Goal: Check status: Check status

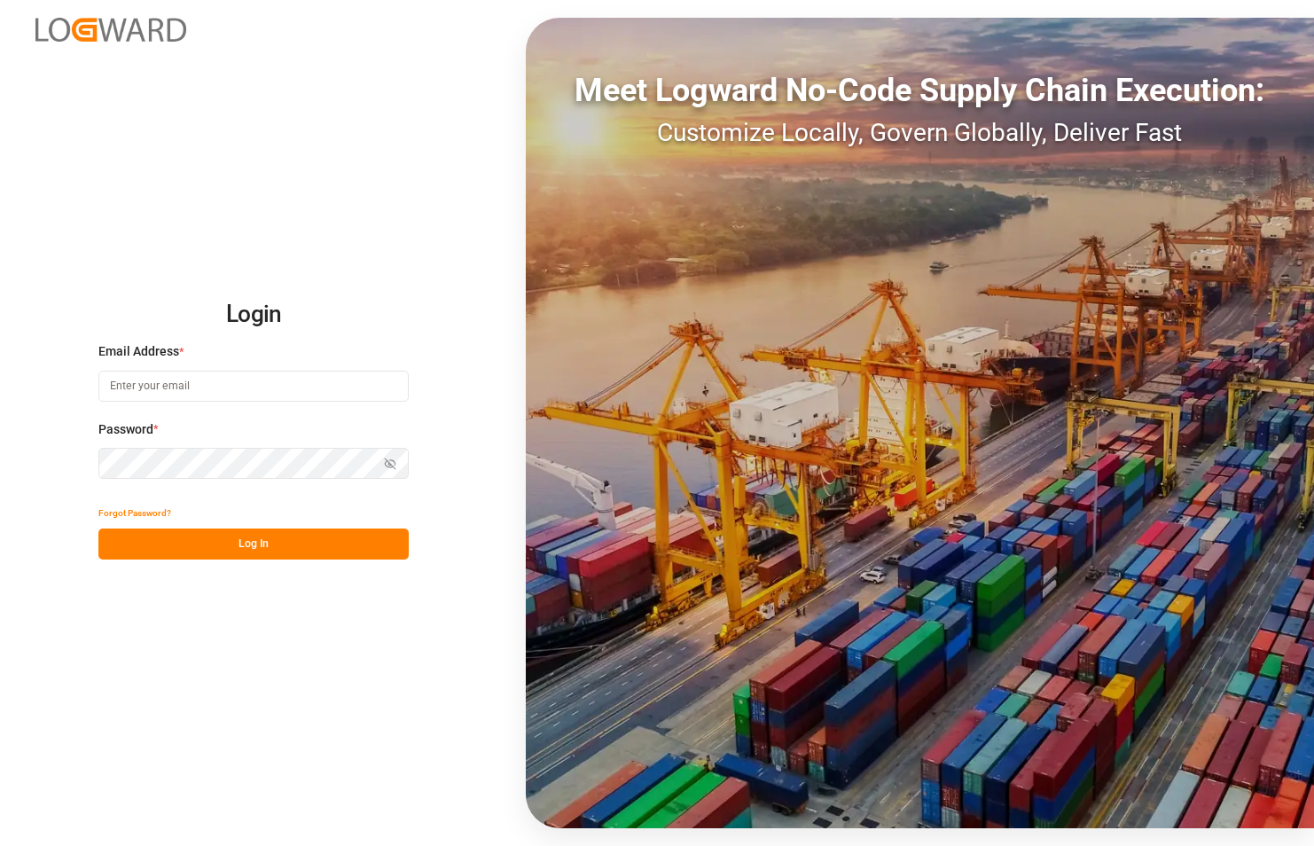
type input "george.vigo@jamindustries.com"
click at [294, 551] on button "Log In" at bounding box center [253, 543] width 310 height 31
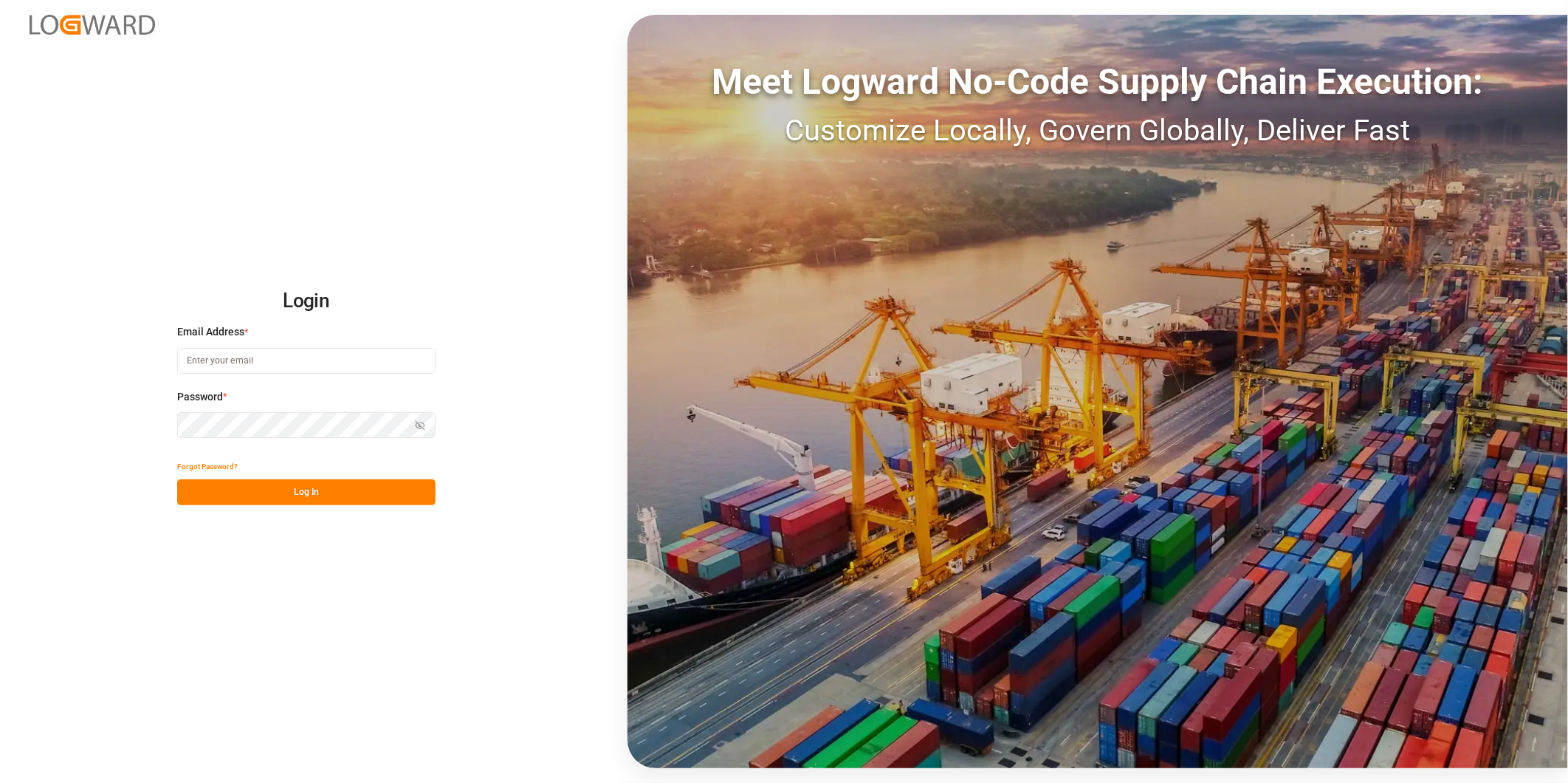
type input "[PERSON_NAME][EMAIL_ADDRESS][DOMAIN_NAME]"
click at [372, 477] on div "Forgot Password?" at bounding box center [306, 466] width 258 height 26
click at [355, 489] on button "Log In" at bounding box center [306, 491] width 258 height 26
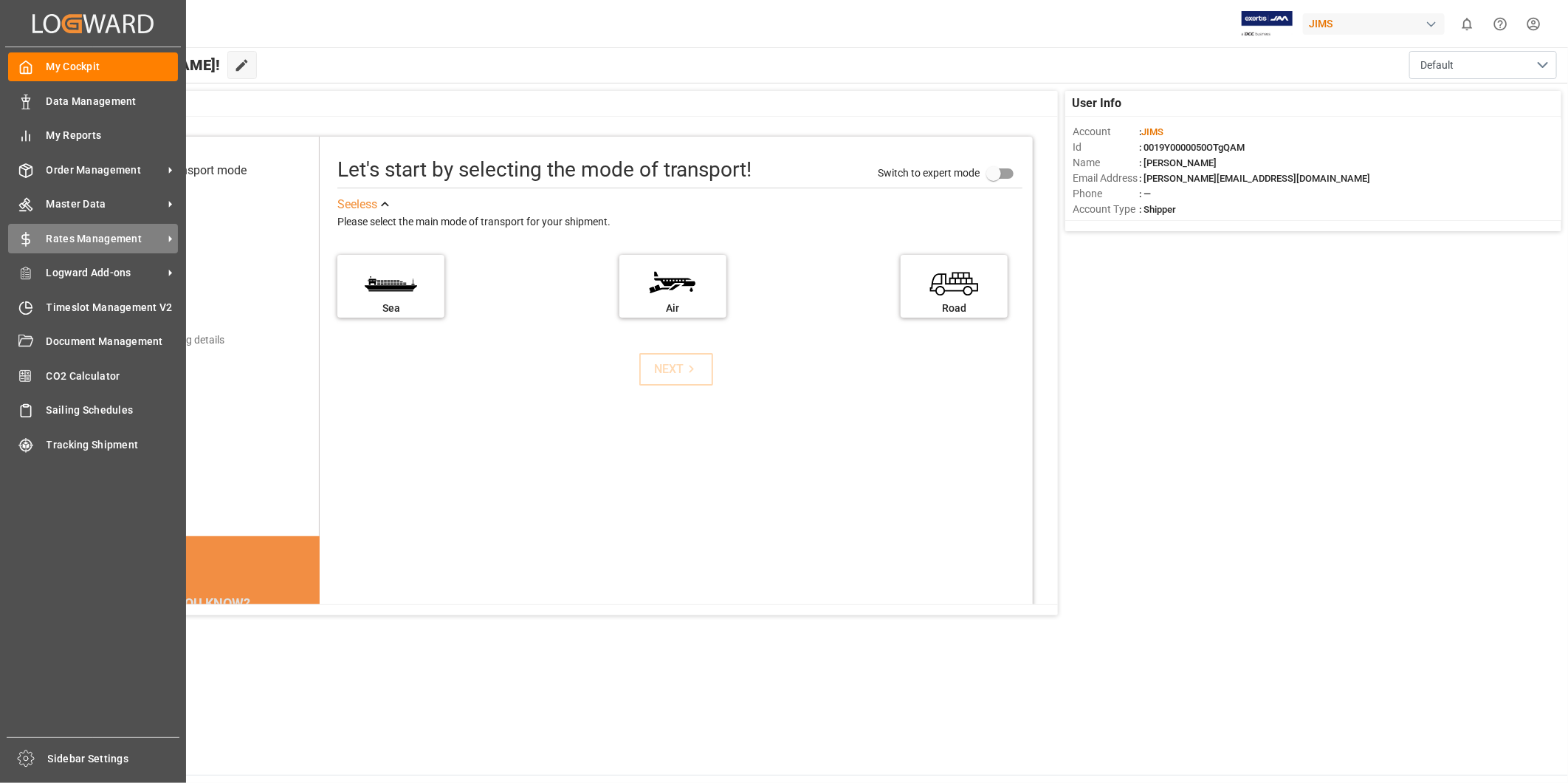
click at [165, 235] on icon at bounding box center [170, 238] width 16 height 16
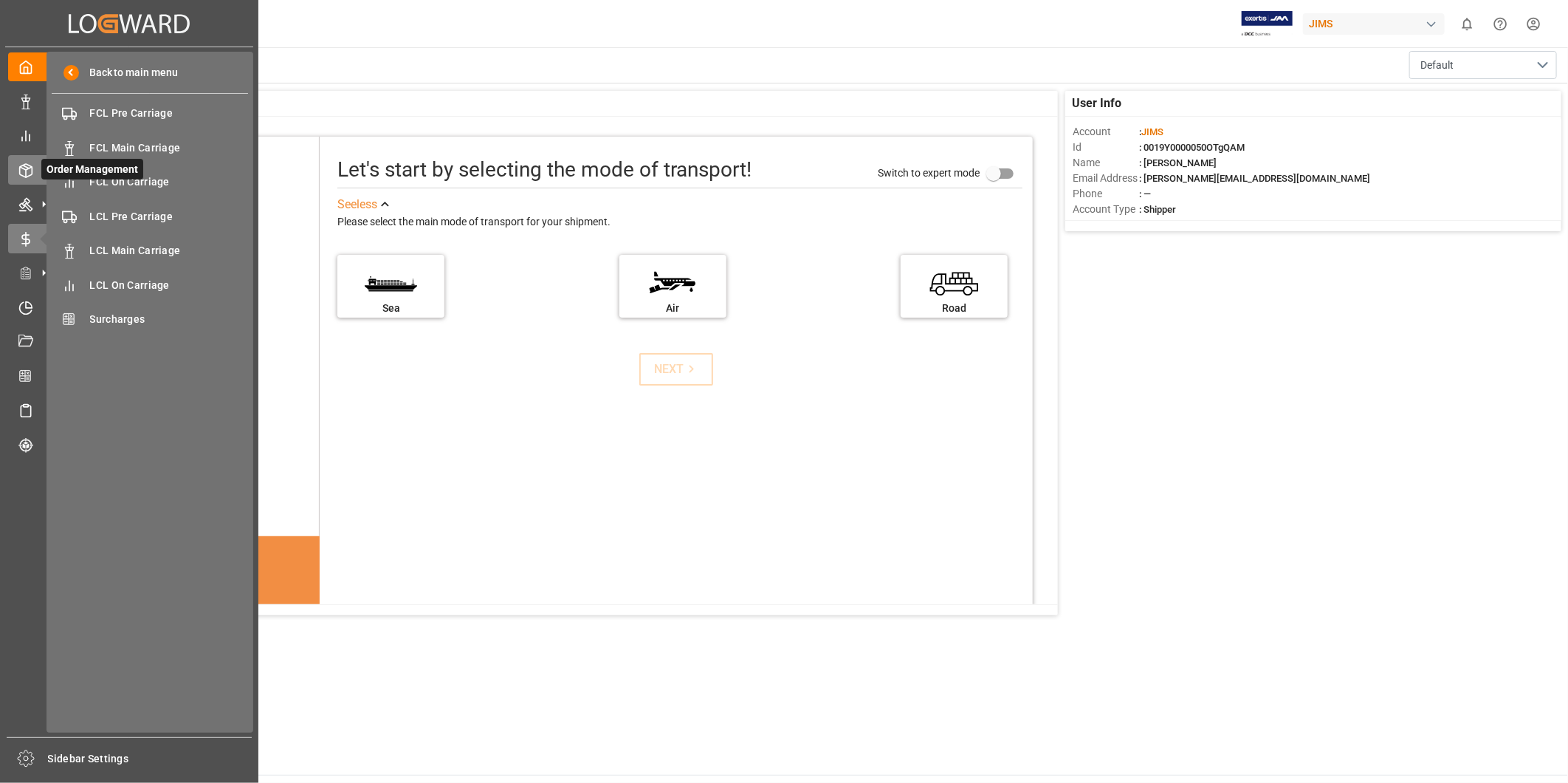
click at [27, 168] on icon at bounding box center [26, 171] width 15 height 15
click at [146, 219] on span "Shipment Tracking" at bounding box center [169, 217] width 159 height 16
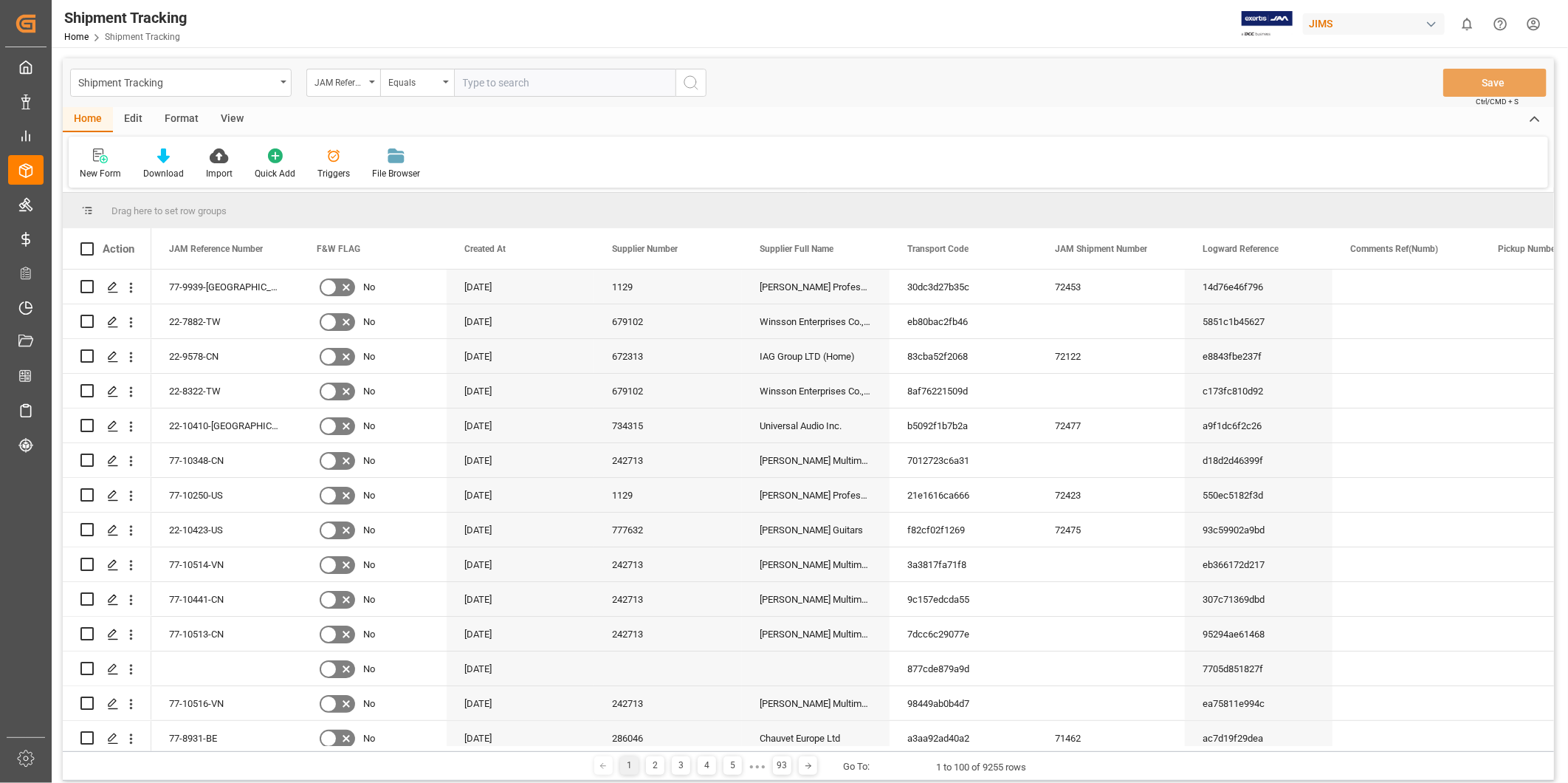
click at [550, 86] on input "text" at bounding box center [565, 82] width 222 height 28
type input "22-9247-CN"
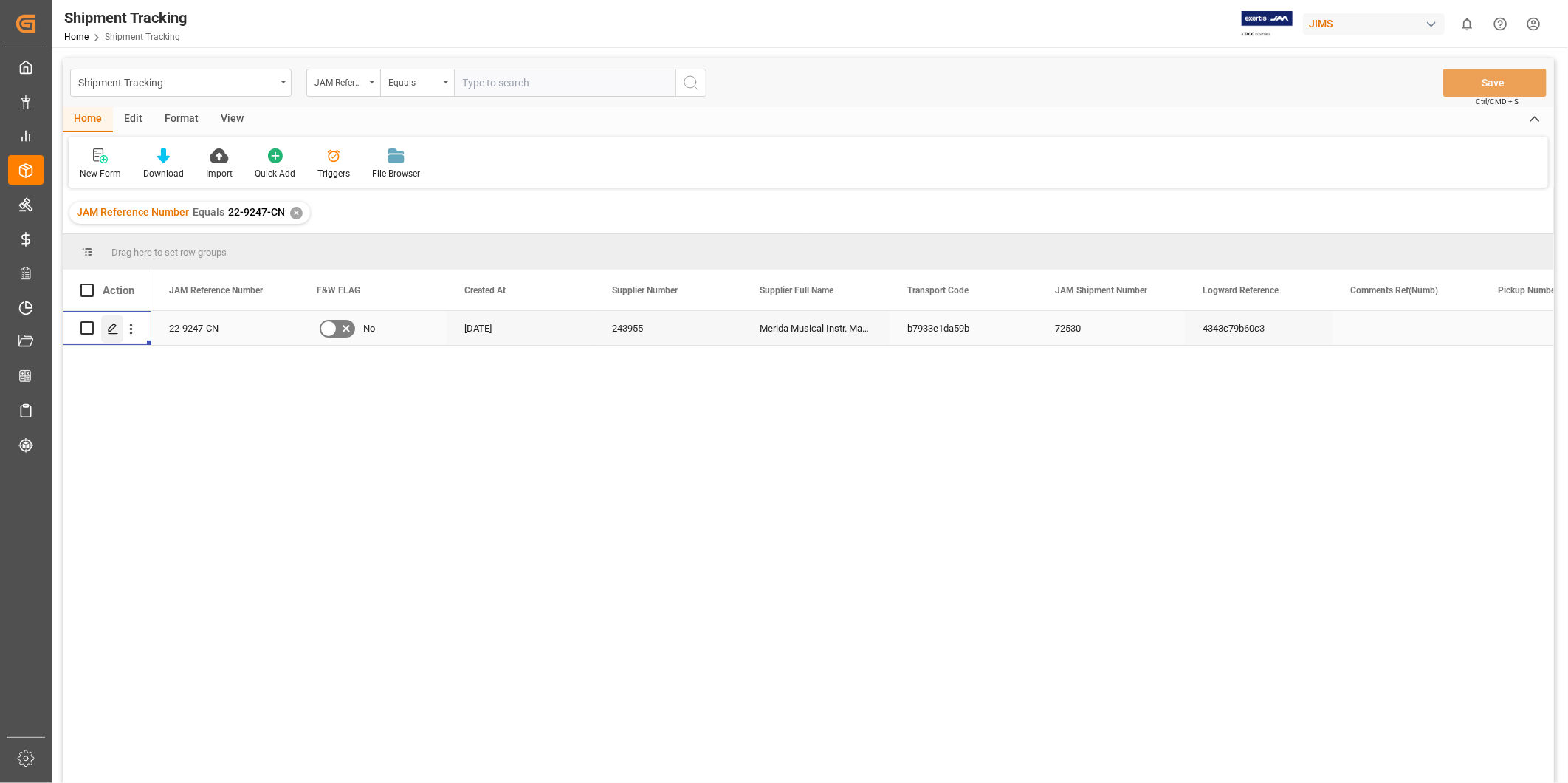
click at [117, 328] on icon "Press SPACE to select this row." at bounding box center [113, 328] width 12 height 12
click at [231, 124] on div "View" at bounding box center [232, 120] width 45 height 25
click at [91, 172] on div "Default" at bounding box center [94, 173] width 29 height 13
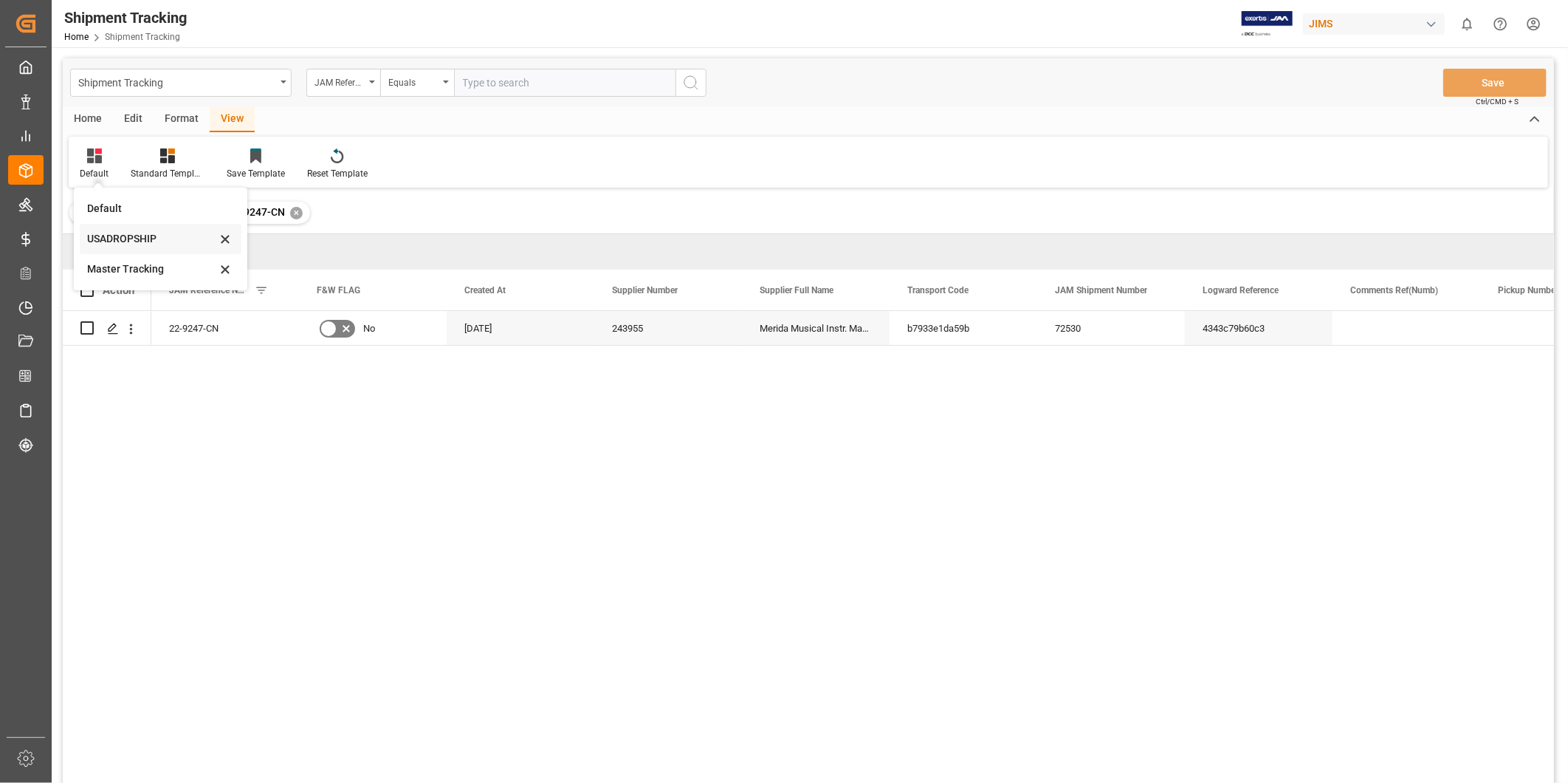
click at [107, 241] on div "USADROPSHIP" at bounding box center [152, 238] width 129 height 16
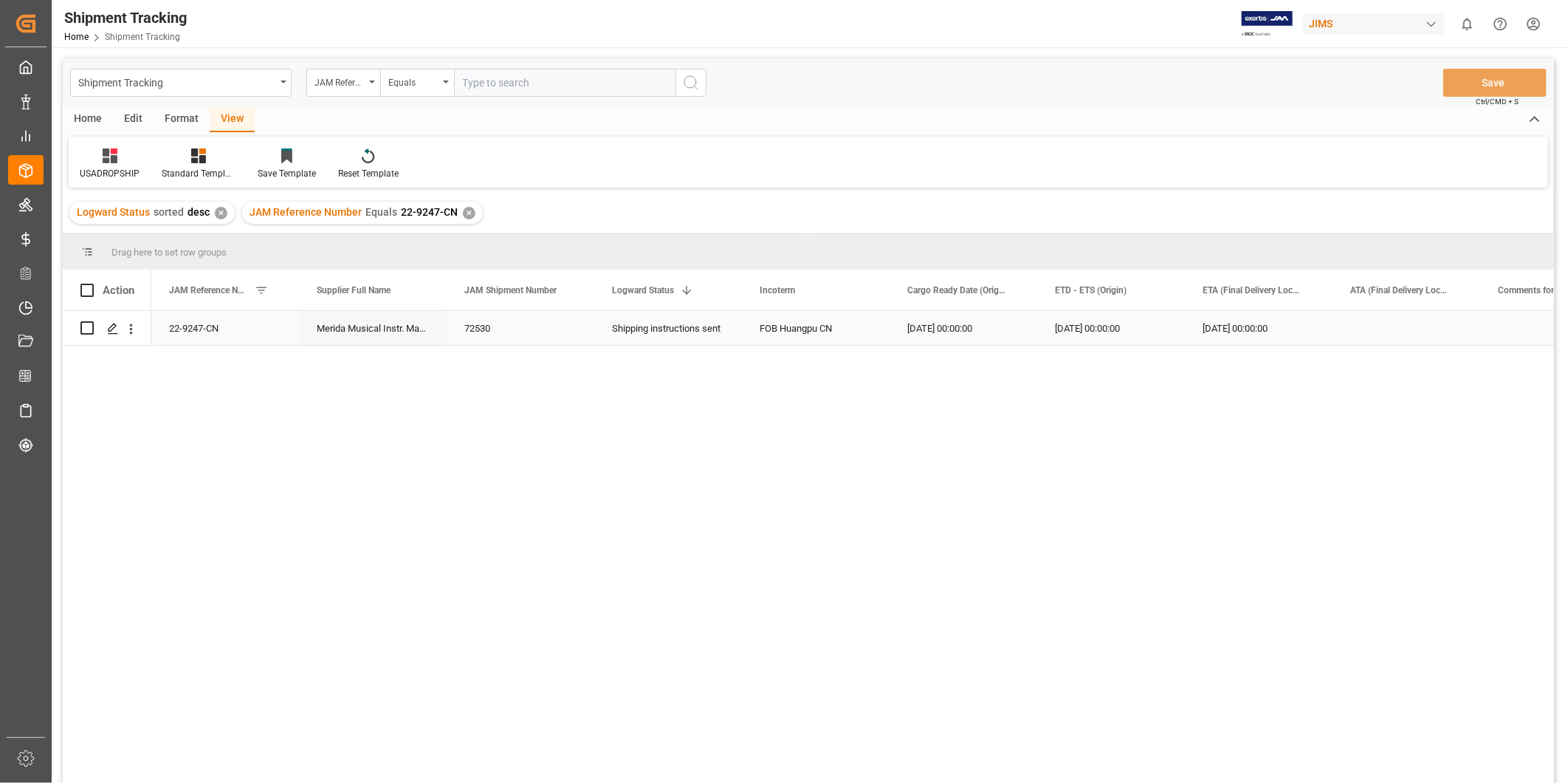
click at [1096, 333] on div "[DATE] 00:00:00" at bounding box center [1111, 327] width 147 height 34
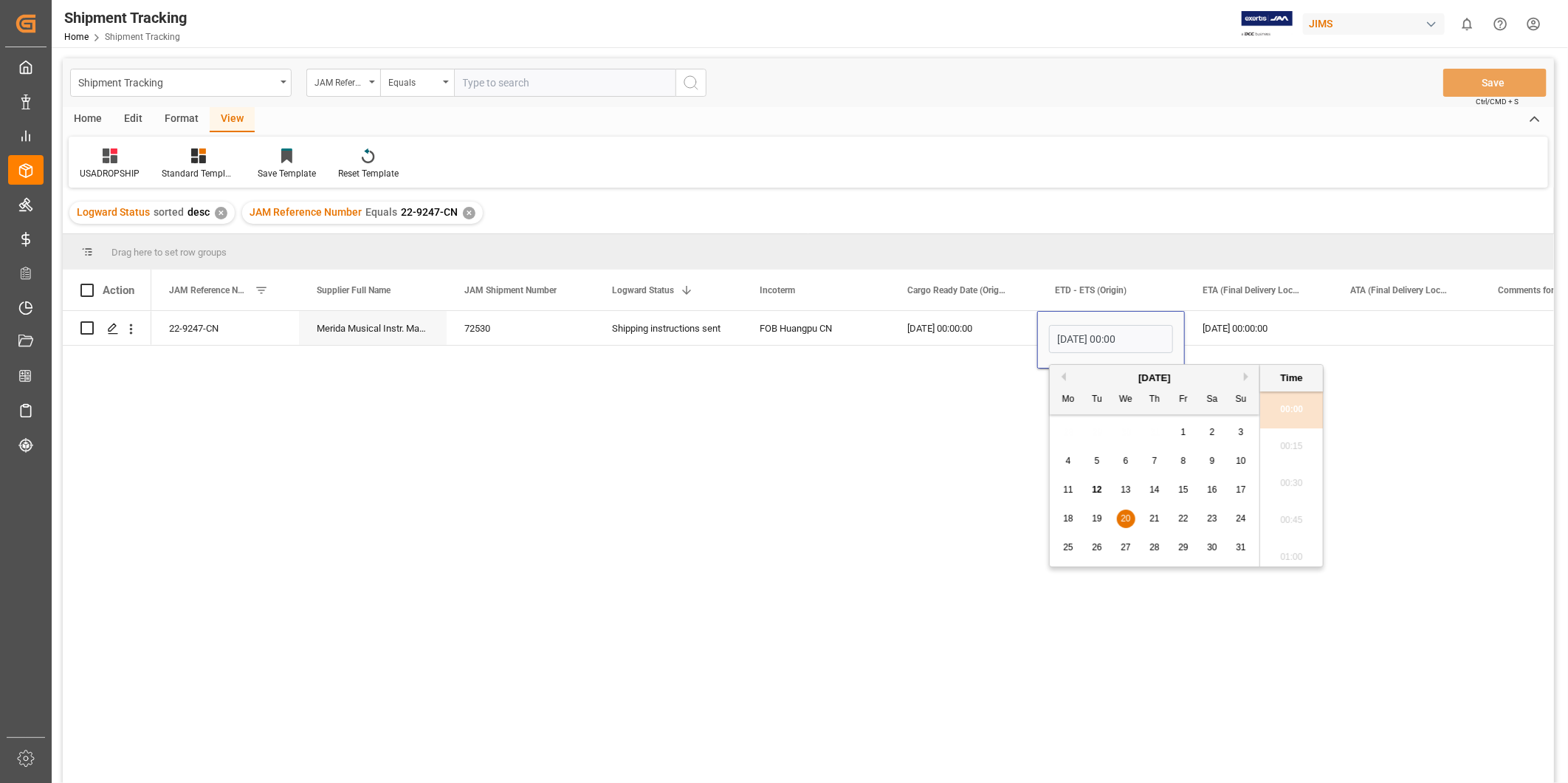
click at [1101, 551] on span "26" at bounding box center [1097, 547] width 10 height 10
type input "[DATE] 00:00"
click at [1250, 333] on div "[DATE] 00:00:00" at bounding box center [1258, 327] width 147 height 34
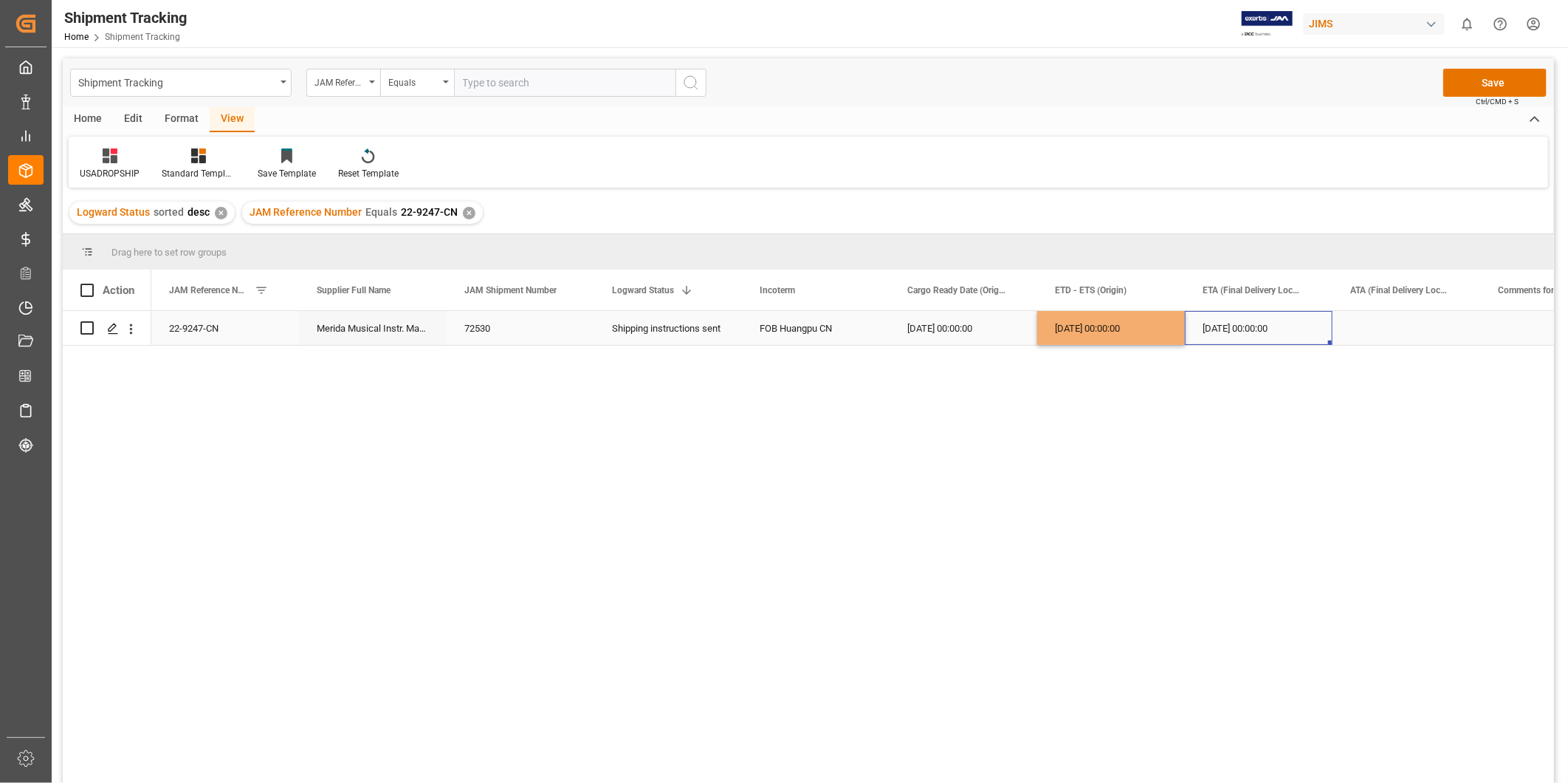
click at [1129, 335] on div "[DATE] 00:00:00" at bounding box center [1111, 327] width 147 height 34
click at [1521, 77] on button "Save" at bounding box center [1495, 82] width 103 height 28
click at [263, 298] on div "JAM Reference Number" at bounding box center [218, 290] width 99 height 41
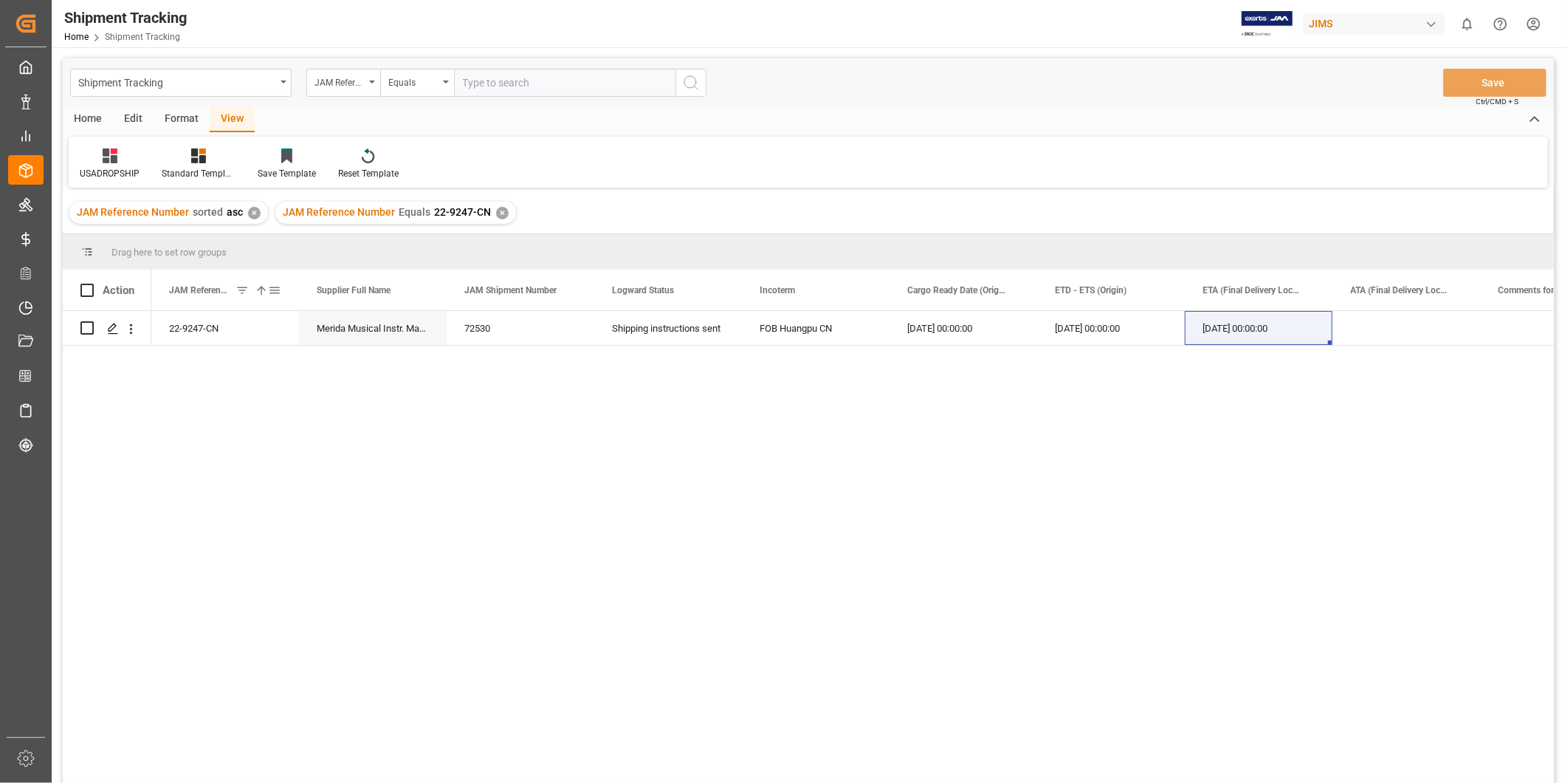
click at [263, 294] on span at bounding box center [261, 290] width 13 height 13
click at [279, 288] on span at bounding box center [275, 290] width 13 height 13
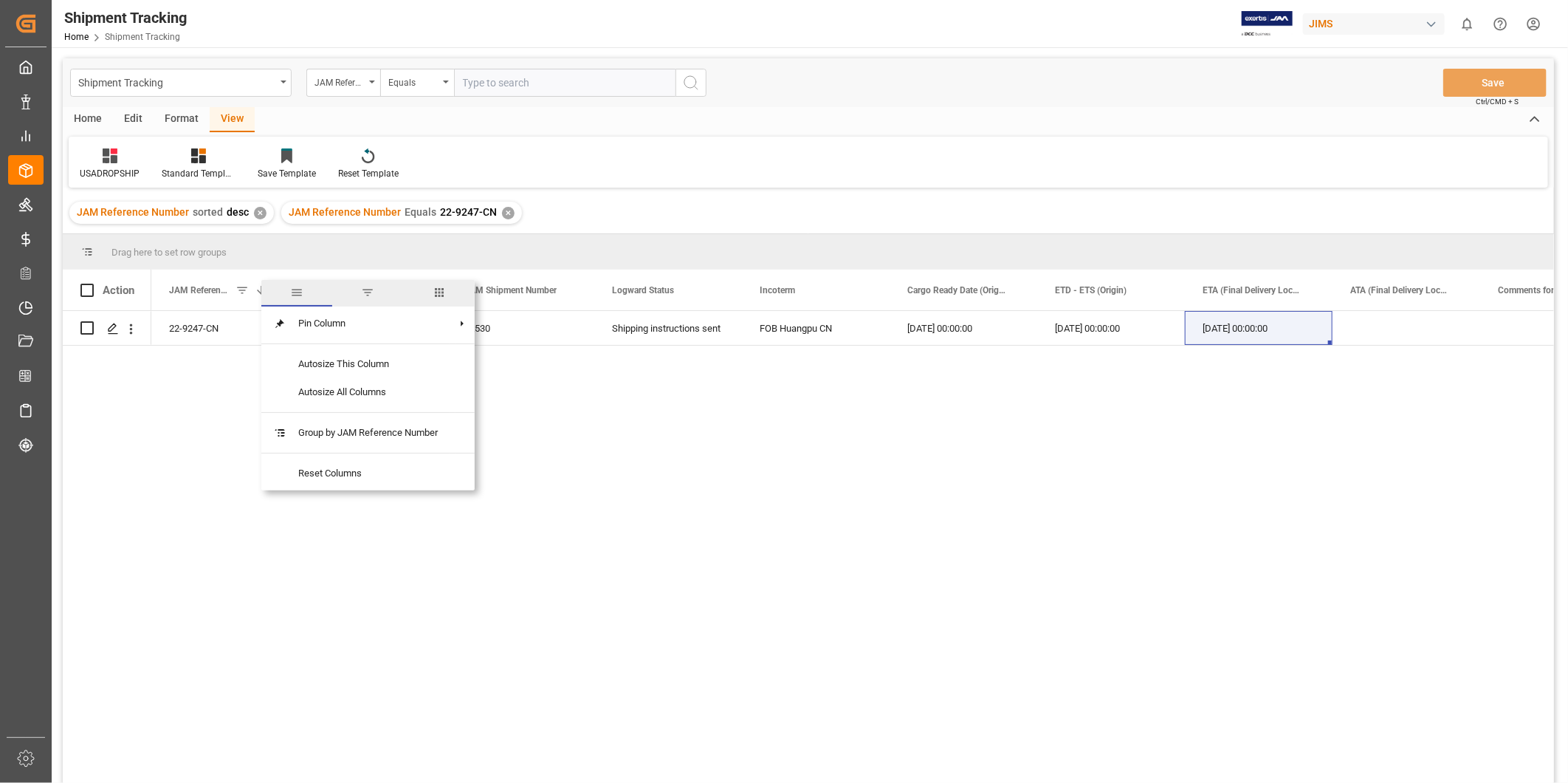
click at [432, 294] on span "columns" at bounding box center [439, 293] width 71 height 27
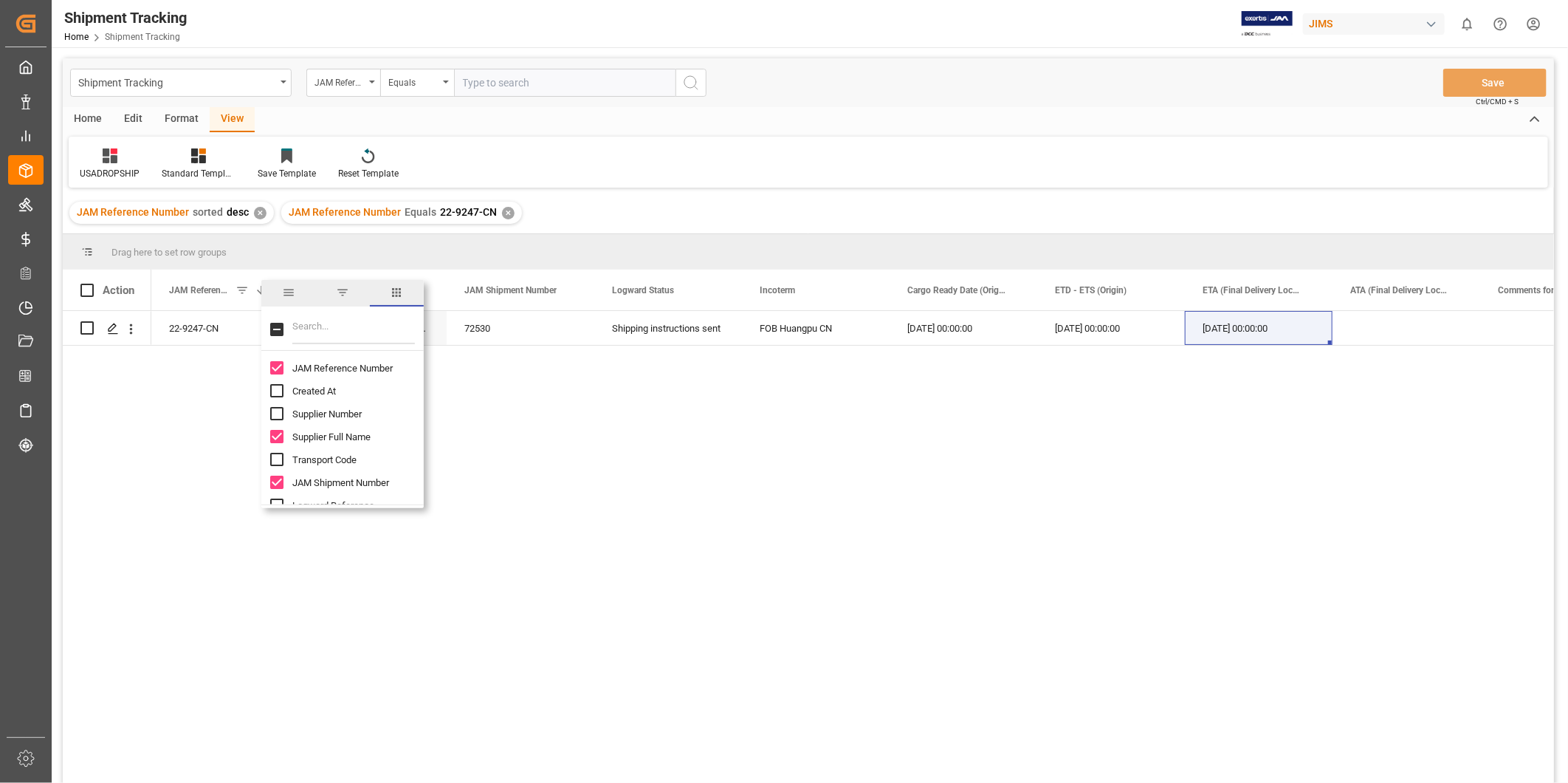
click at [344, 330] on input "Filter Columns Input" at bounding box center [353, 329] width 122 height 29
type input "ex"
click at [276, 365] on input "Exception column toggle visibility (hidden)" at bounding box center [276, 367] width 13 height 13
checkbox input "true"
checkbox input "false"
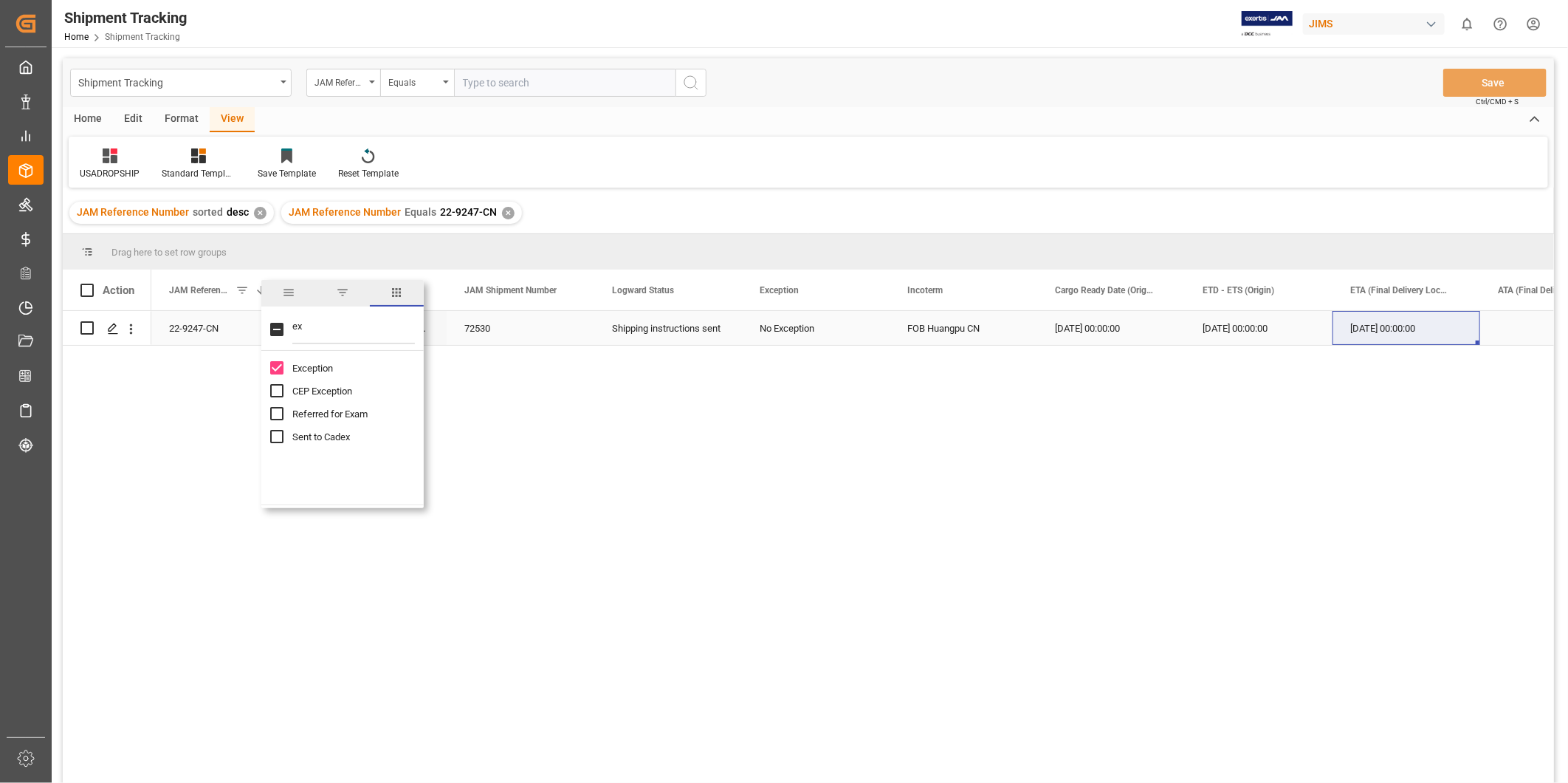
click at [809, 331] on div "No Exception" at bounding box center [815, 328] width 112 height 34
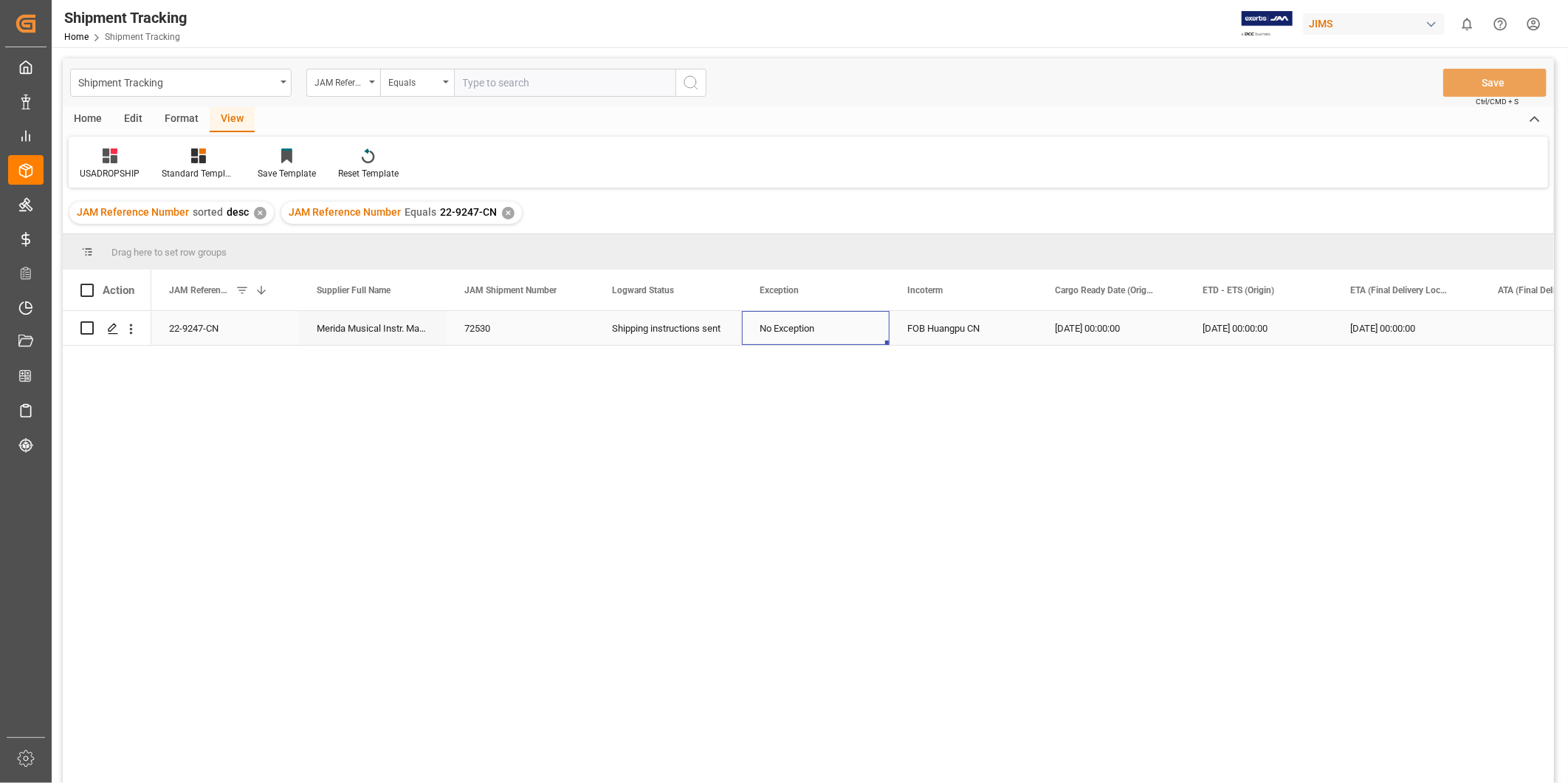
click at [843, 333] on div "No Exception" at bounding box center [815, 328] width 112 height 34
click at [861, 335] on icon "open menu" at bounding box center [862, 337] width 17 height 17
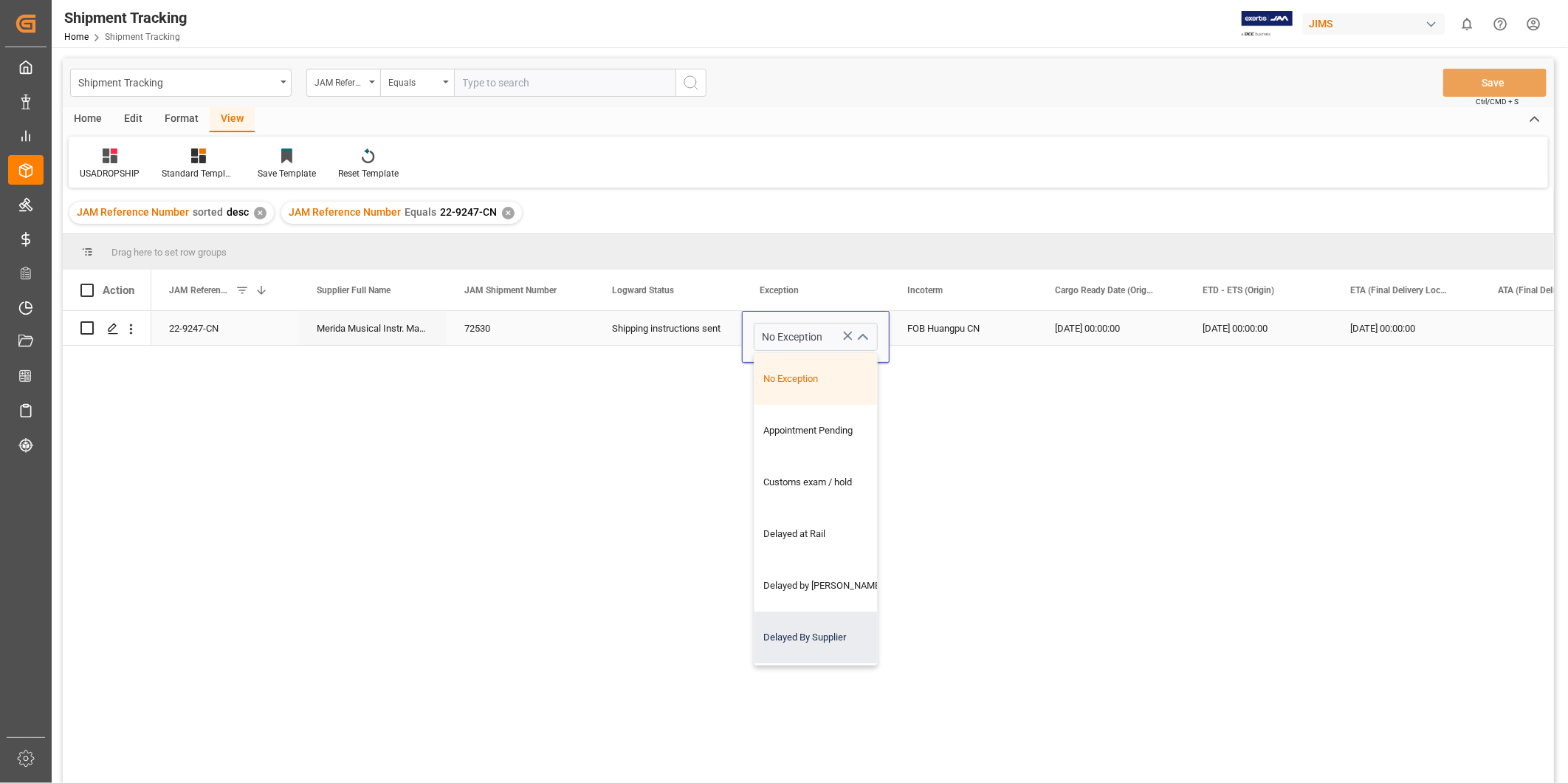
click at [833, 621] on div "Delayed By Supplier" at bounding box center [825, 637] width 142 height 52
type input "Delayed By Supplier"
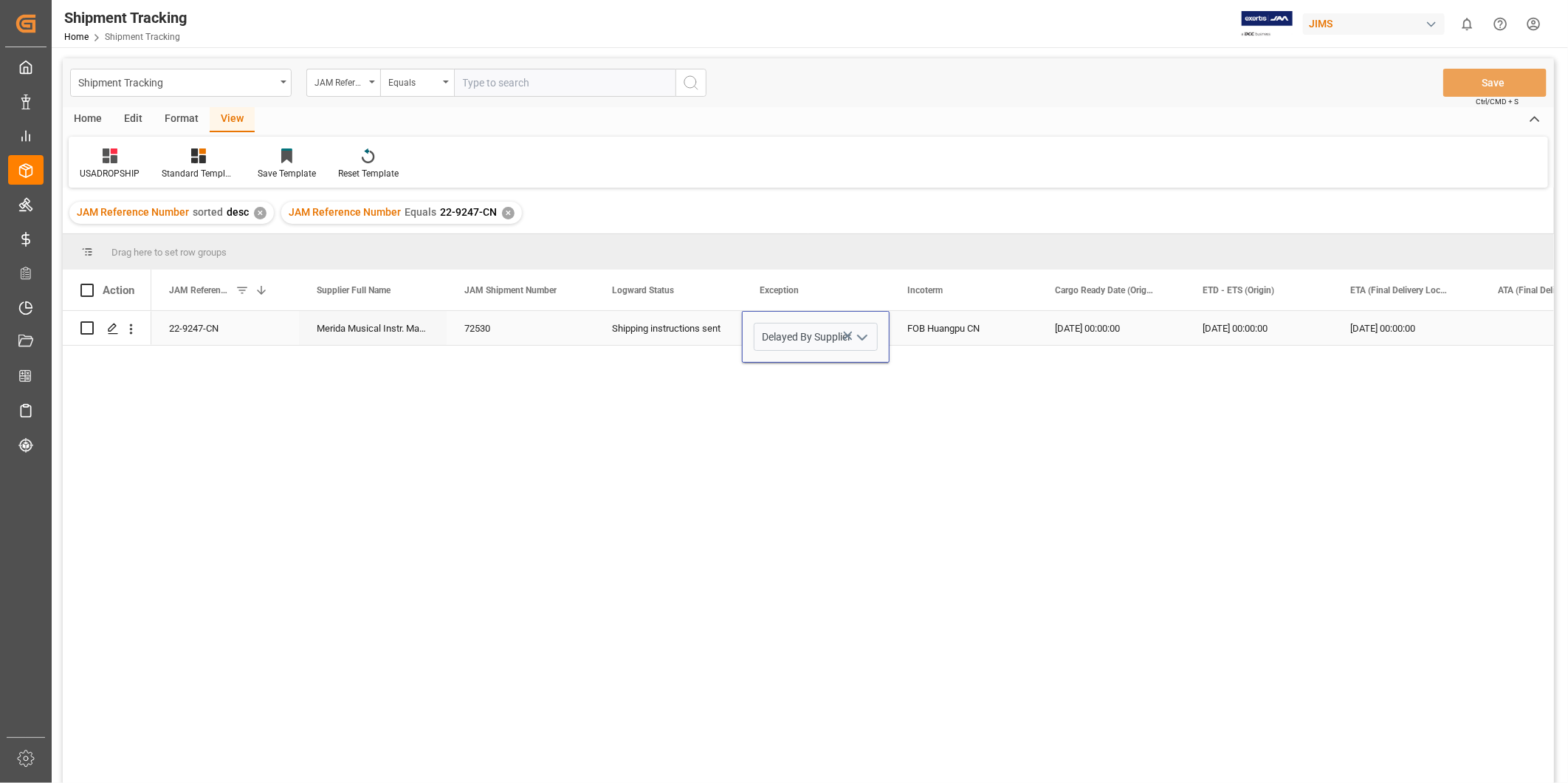
click at [989, 341] on div "FOB Huangpu CN" at bounding box center [963, 327] width 147 height 34
click at [1126, 336] on div "[DATE] 00:00:00" at bounding box center [1111, 327] width 147 height 34
click at [945, 331] on div "FOB Huangpu CN" at bounding box center [963, 327] width 147 height 34
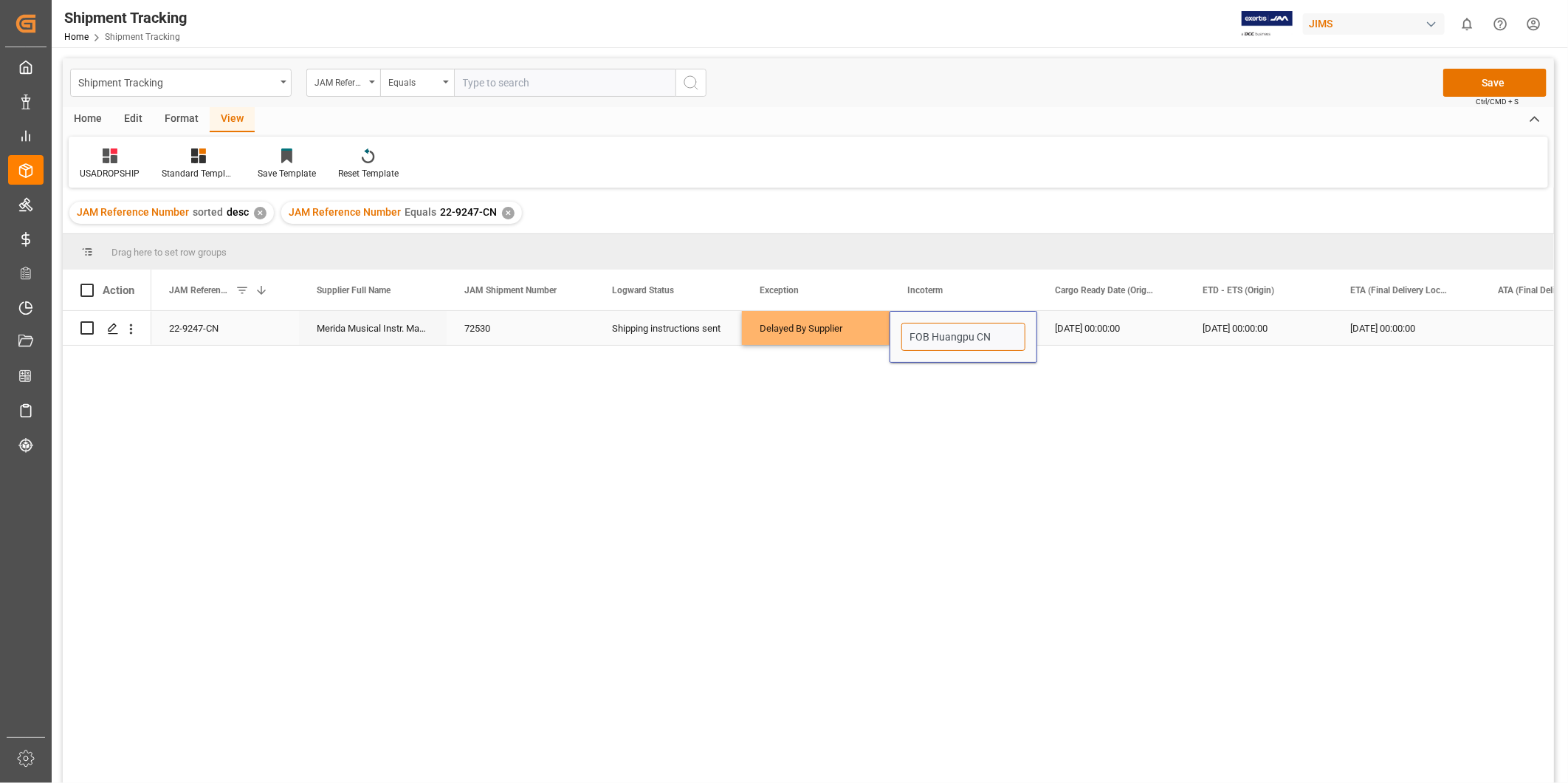
click at [999, 346] on input "FOB Huangpu CN" at bounding box center [963, 337] width 124 height 28
click at [933, 335] on input "FOB Huangpu CN" at bounding box center [963, 337] width 124 height 28
drag, startPoint x: 928, startPoint y: 337, endPoint x: 875, endPoint y: 330, distance: 53.5
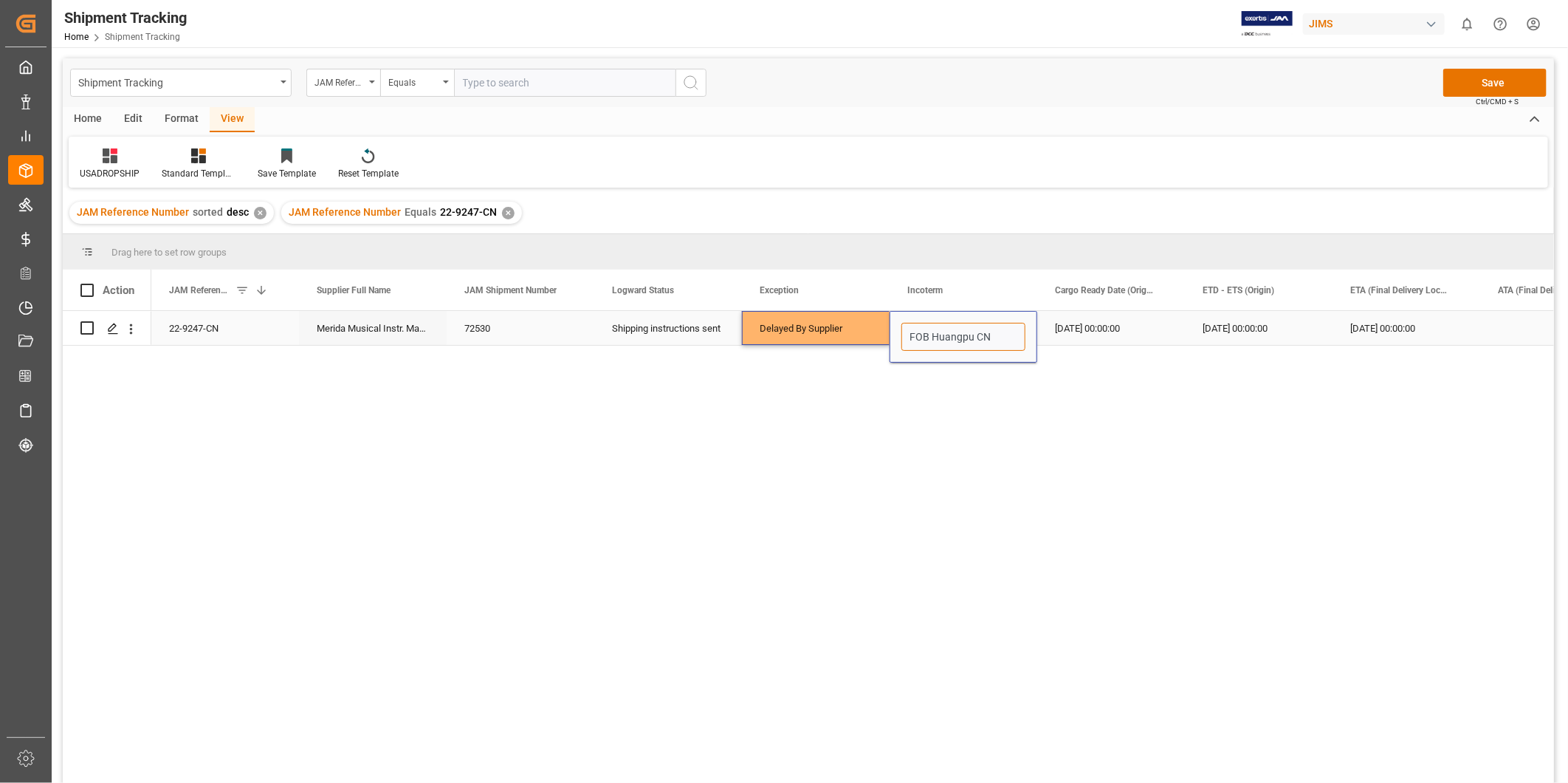
click at [875, 330] on div "22-9247-CN Merida Musical Instr. Manufacturing 72530 Shipping instructions sent…" at bounding box center [963, 328] width 1624 height 35
type input "EXW Huangpu CN"
click at [1285, 335] on div "[DATE] 00:00:00" at bounding box center [1258, 327] width 147 height 34
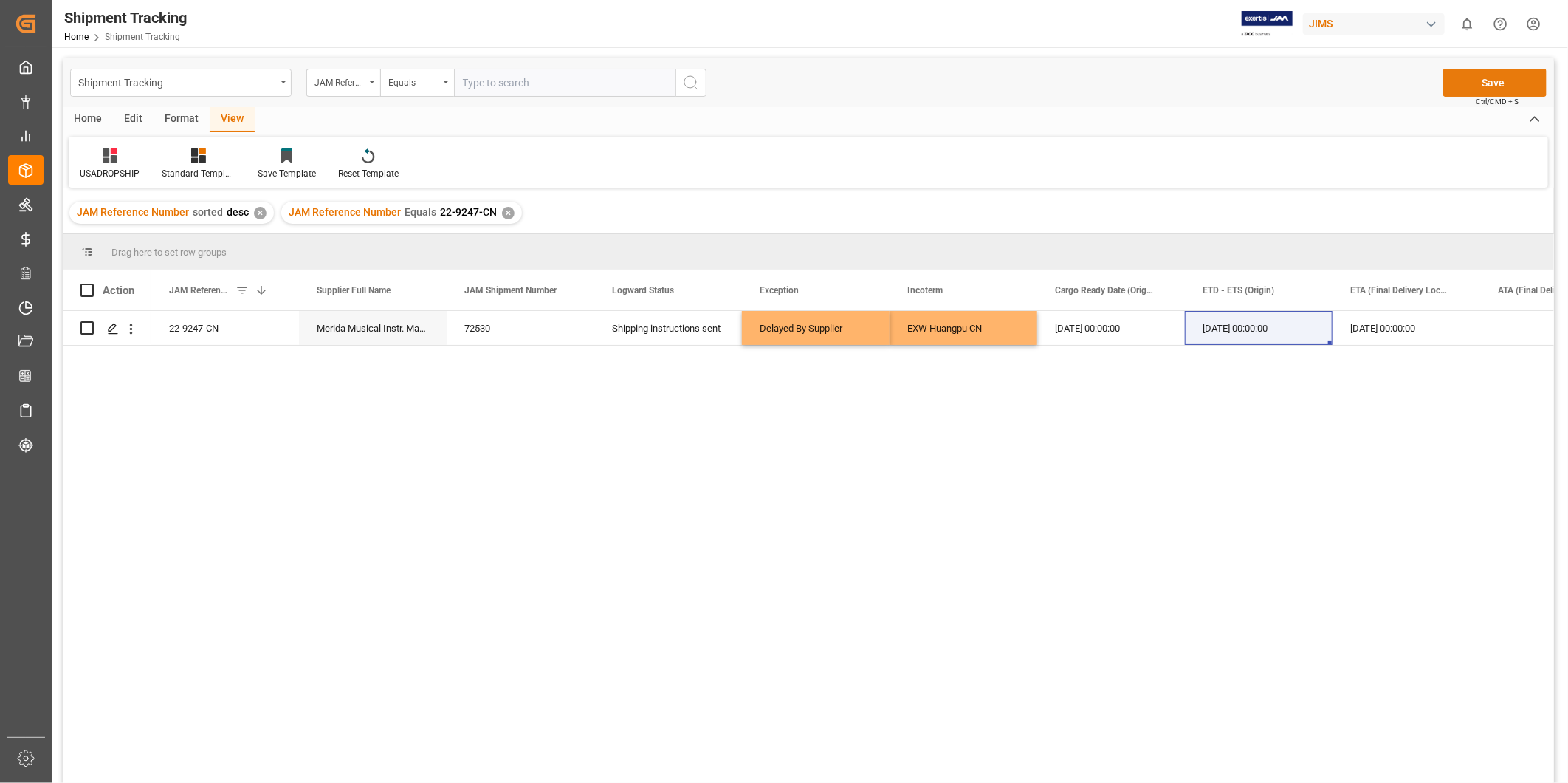
click at [1481, 89] on button "Save" at bounding box center [1495, 82] width 103 height 28
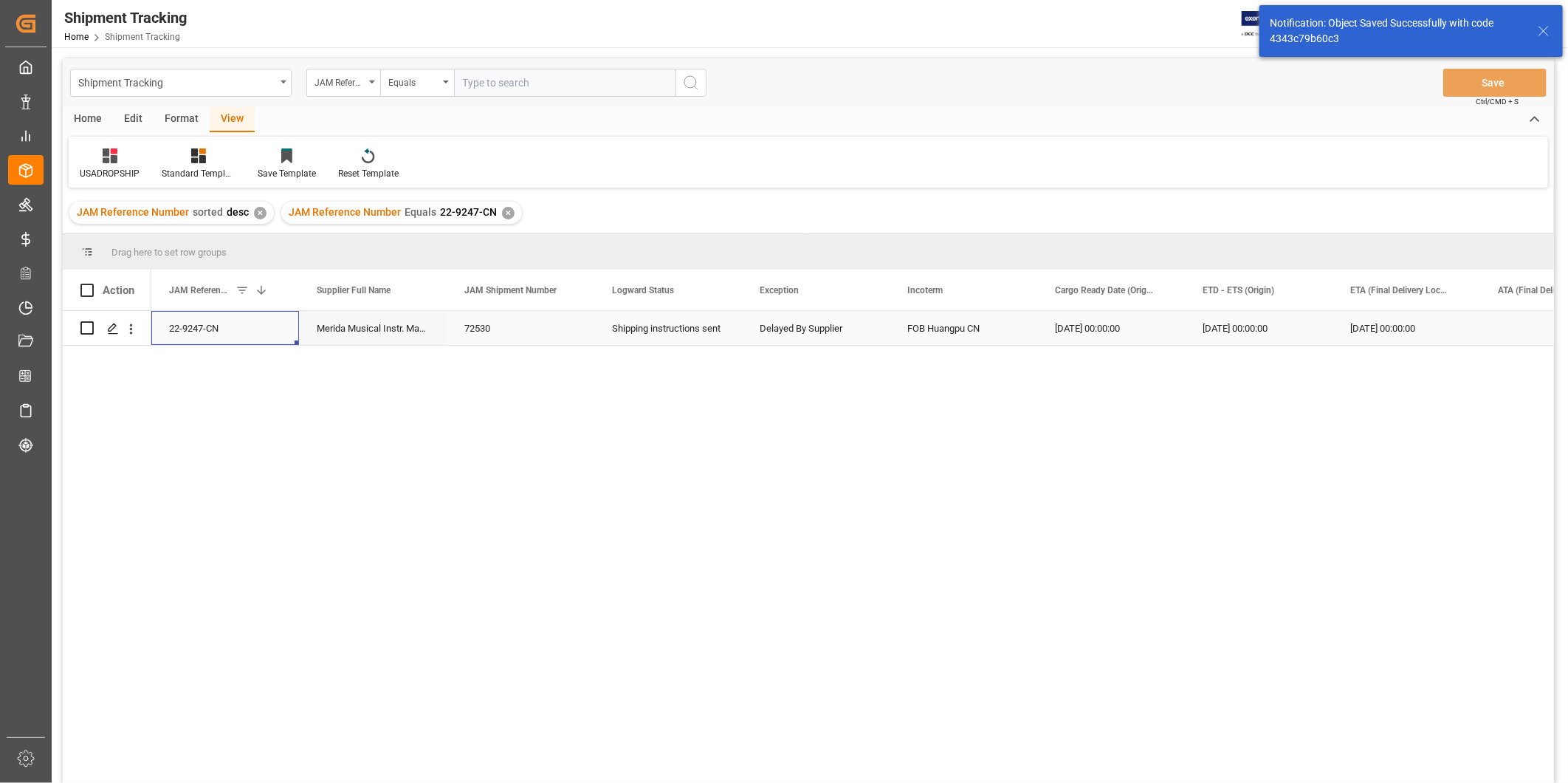
click at [216, 328] on div "22-9247-CN" at bounding box center [225, 327] width 147 height 34
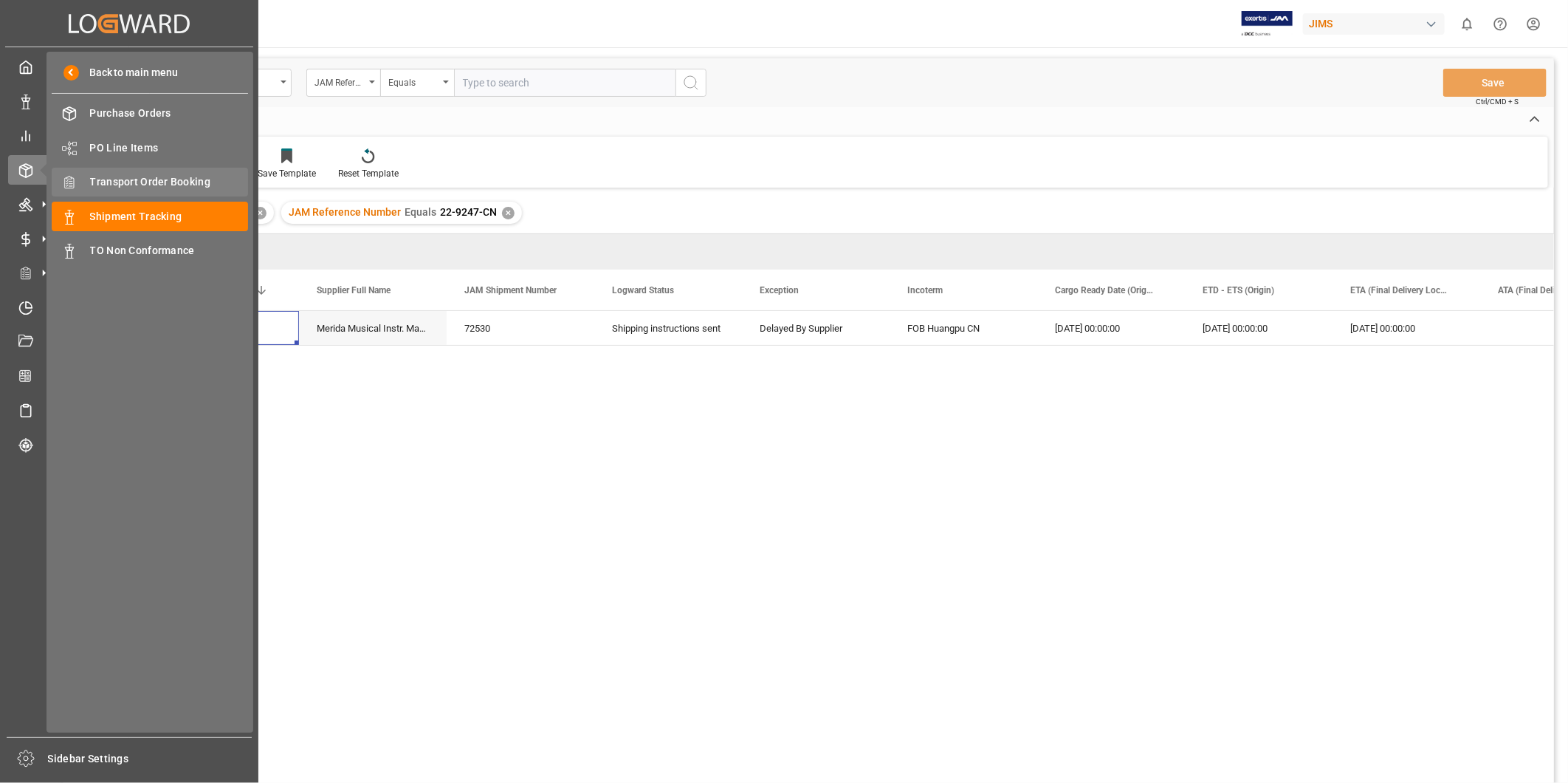
click at [168, 181] on span "Transport Order Booking" at bounding box center [169, 182] width 159 height 16
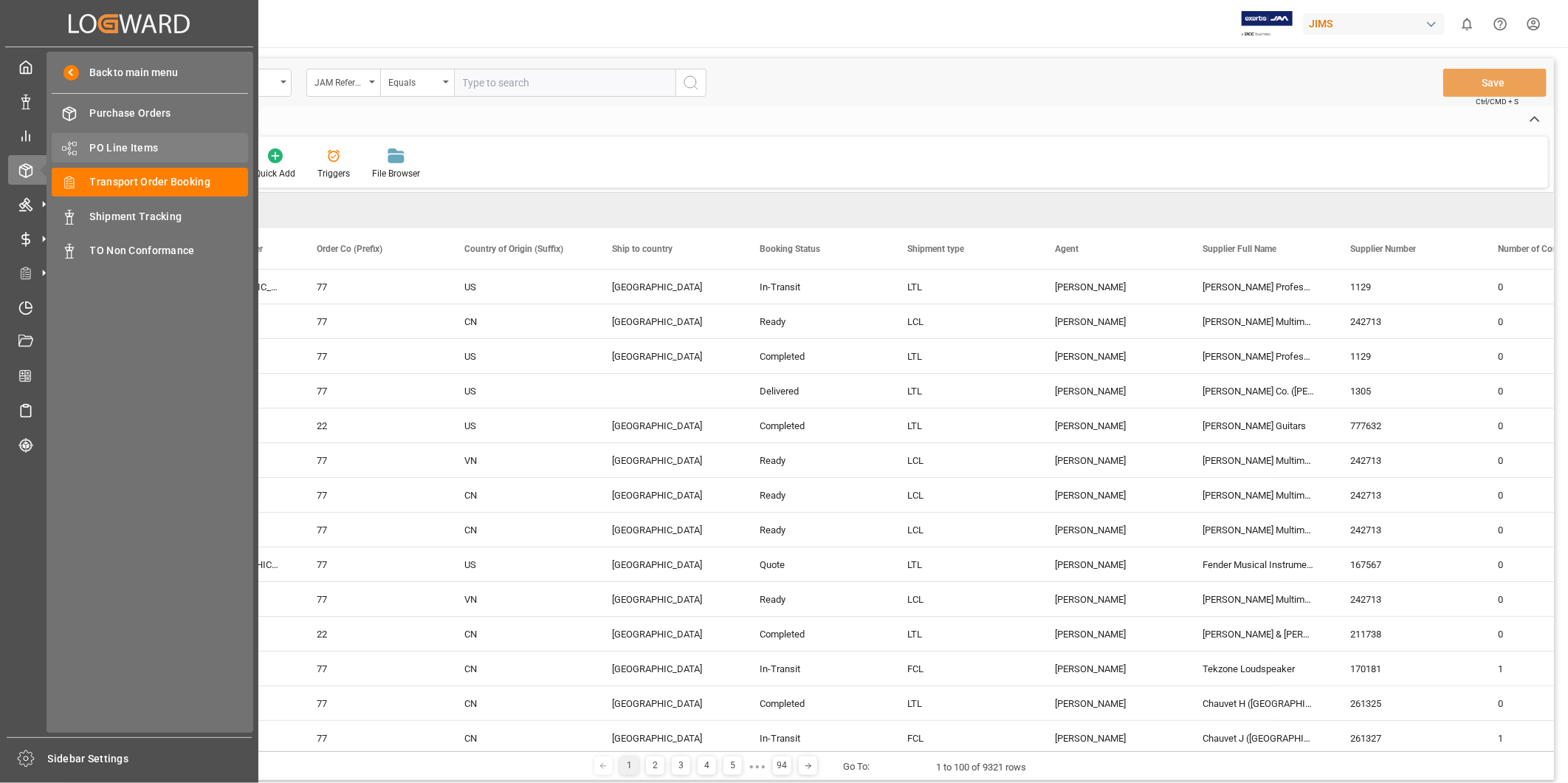
click at [152, 141] on span "PO Line Items" at bounding box center [169, 147] width 159 height 16
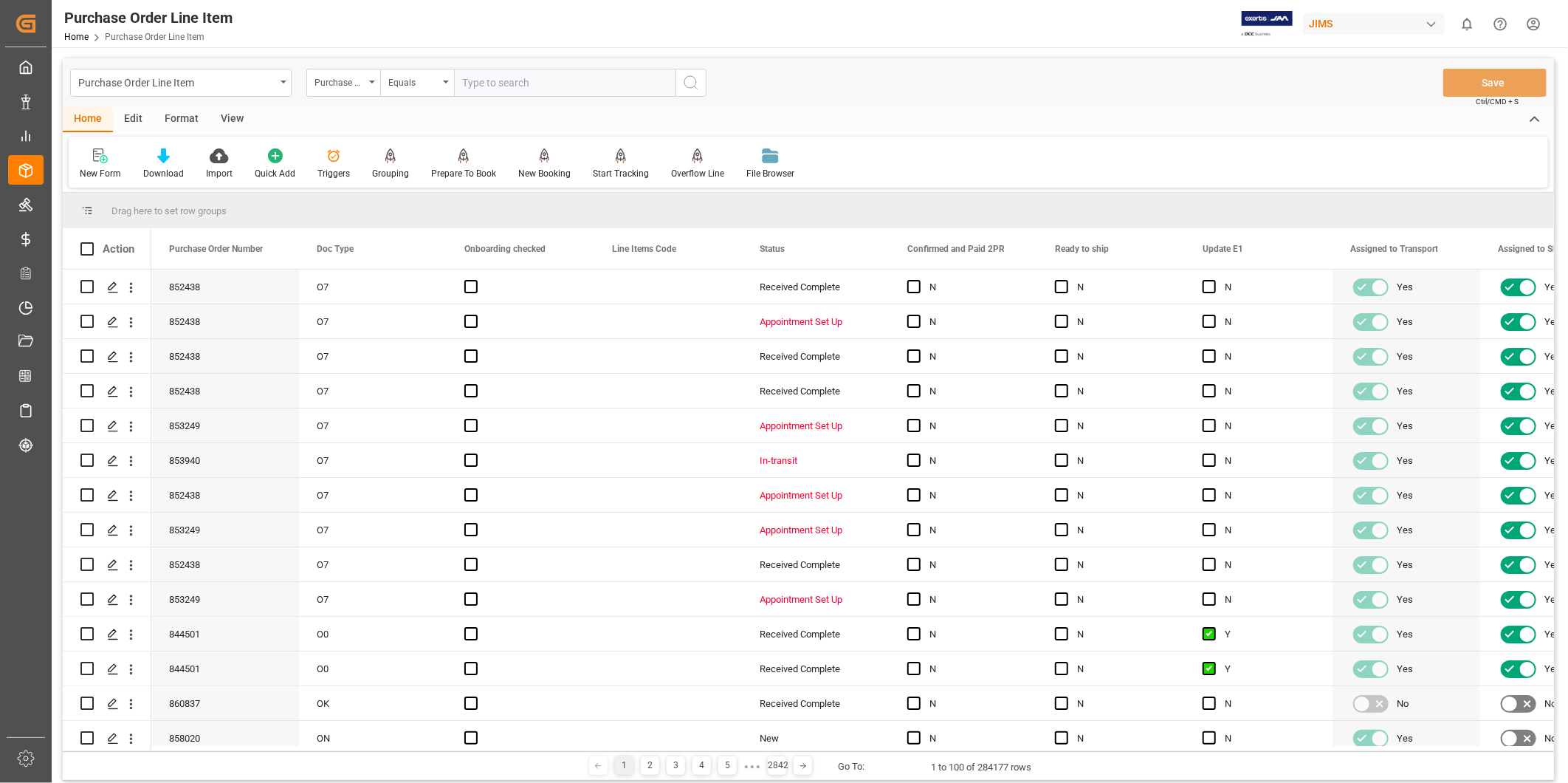
click at [547, 86] on input "text" at bounding box center [565, 82] width 222 height 28
paste input "22-9247-CN"
type input "22-9247-CN"
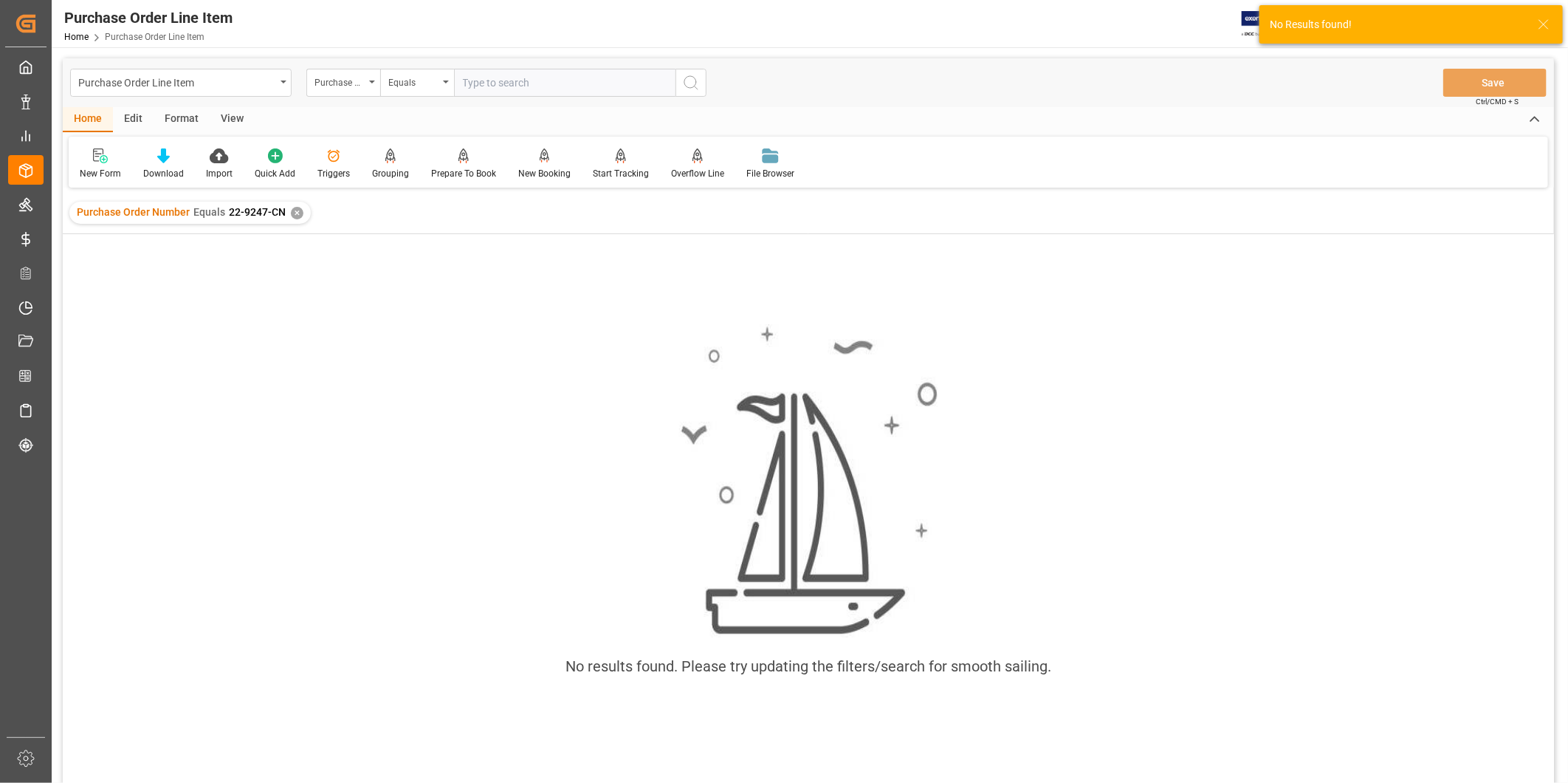
click at [298, 212] on div "✕" at bounding box center [296, 212] width 12 height 12
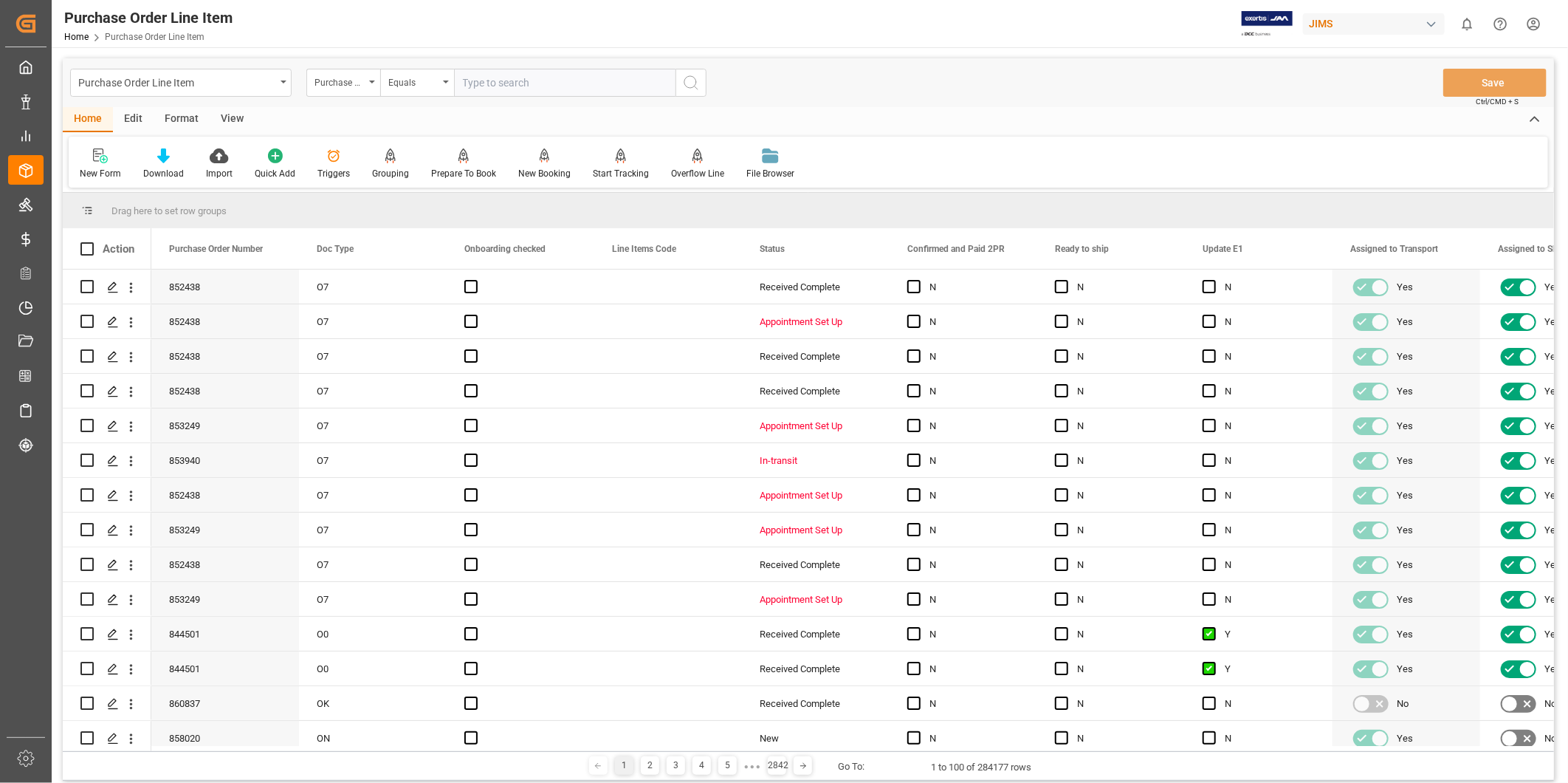
click at [500, 82] on input "text" at bounding box center [565, 82] width 222 height 28
paste input "22-9247-CN"
type input "22-9247-CN"
click at [691, 87] on circle "search button" at bounding box center [690, 82] width 12 height 12
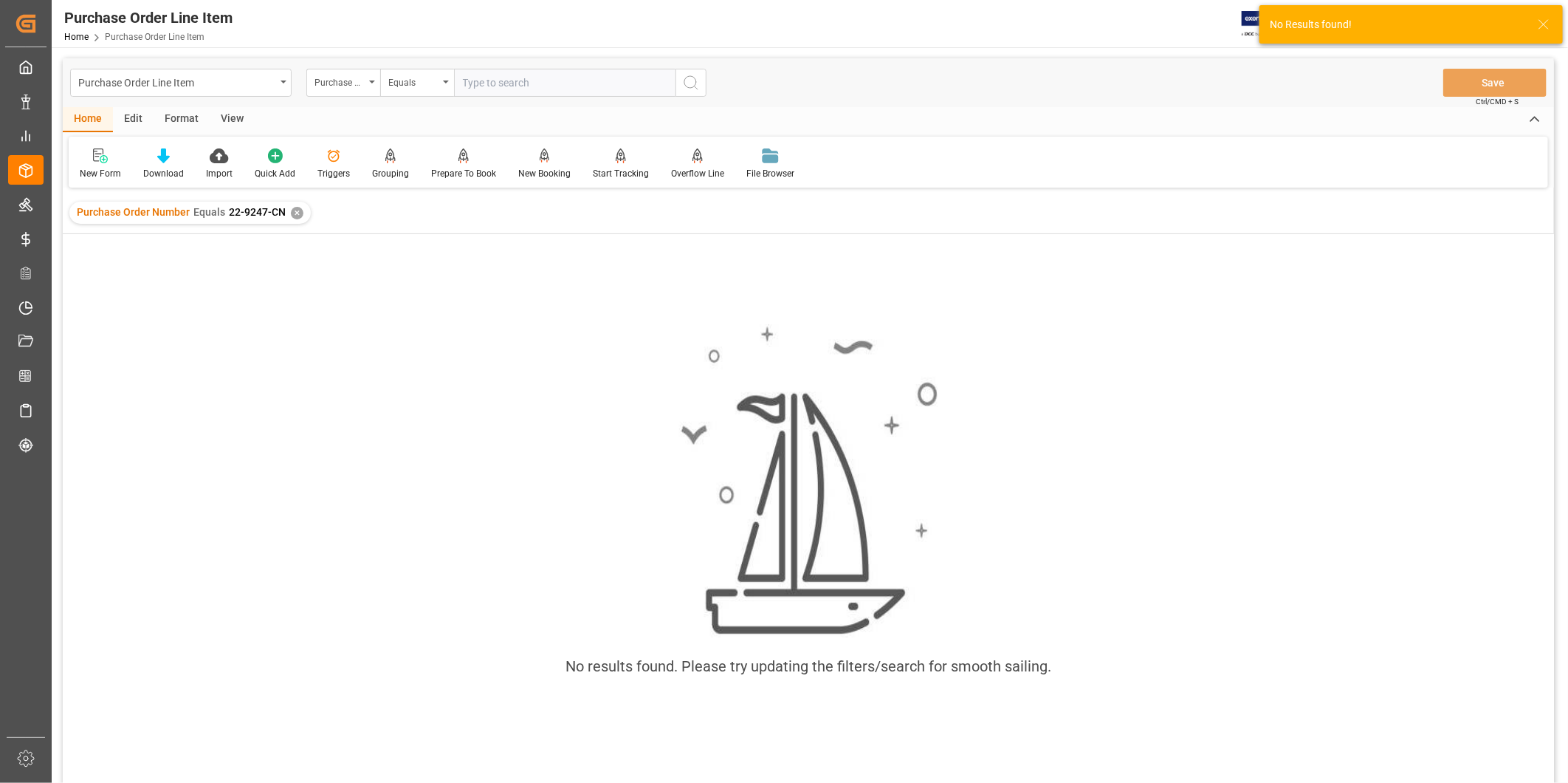
click at [296, 209] on div "✕" at bounding box center [296, 212] width 12 height 12
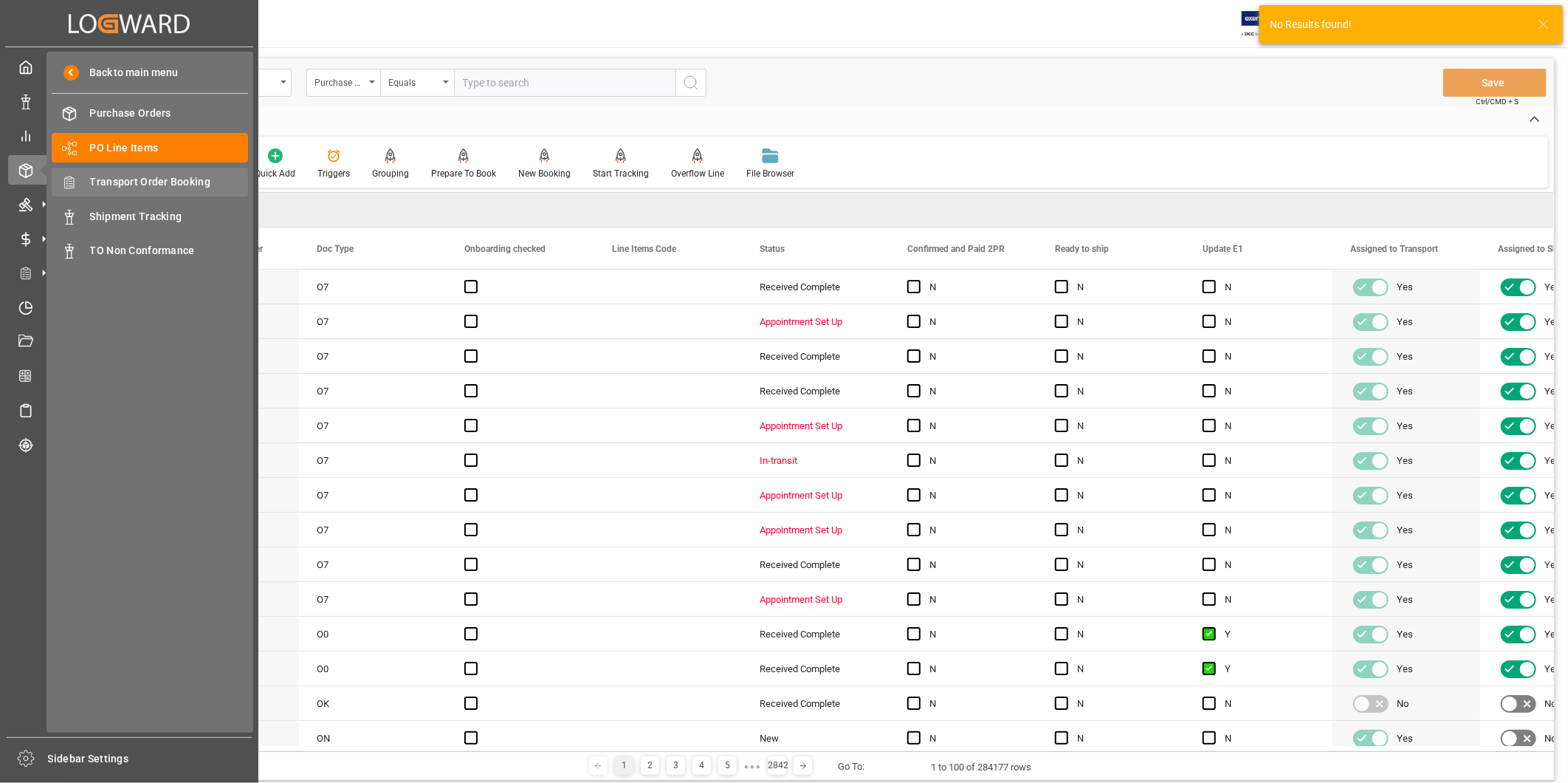
click at [161, 178] on span "Transport Order Booking" at bounding box center [169, 182] width 159 height 16
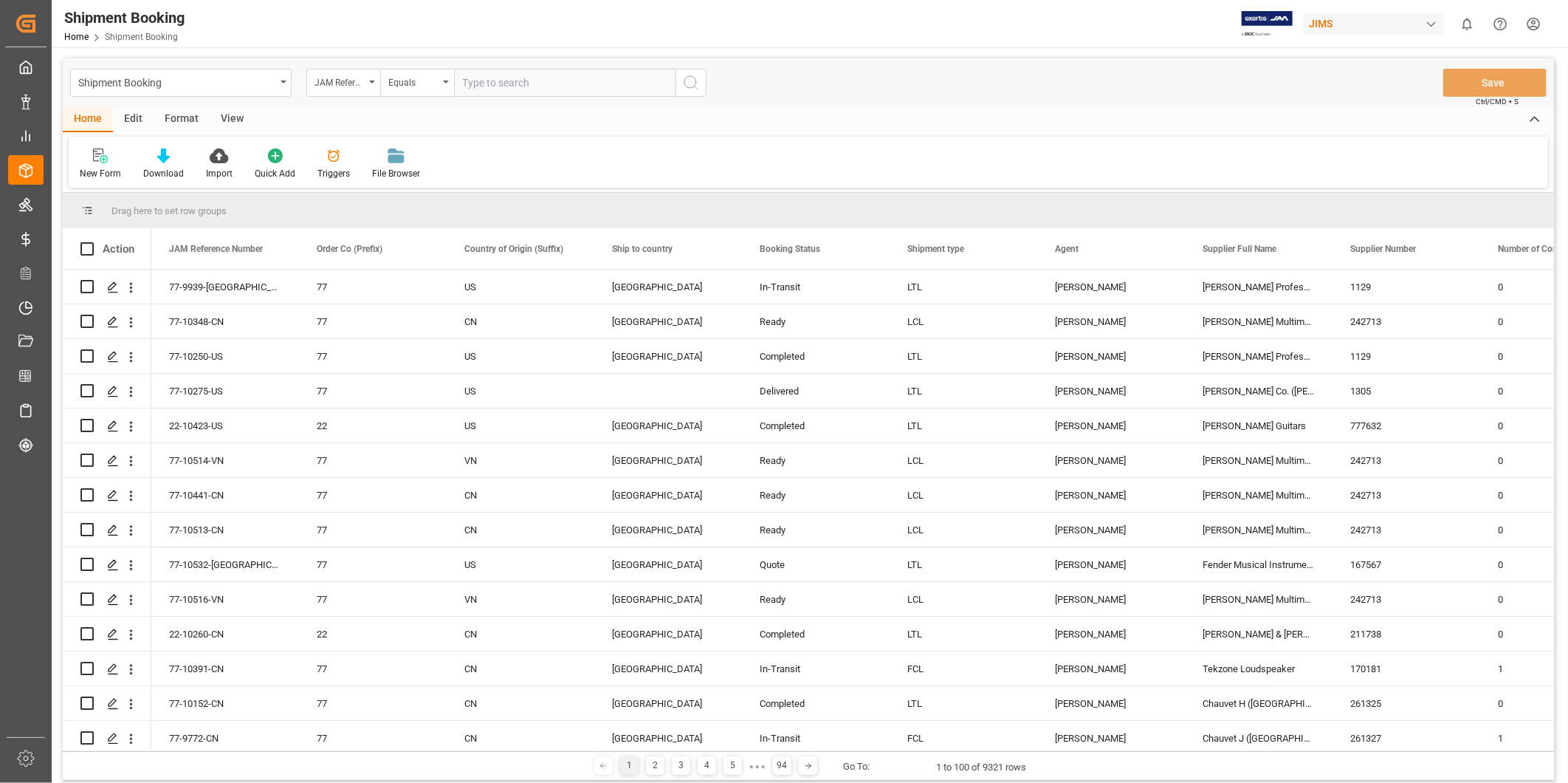
click at [490, 79] on input "text" at bounding box center [565, 82] width 222 height 28
paste input "22-9247-CN"
type input "22-9247-CN"
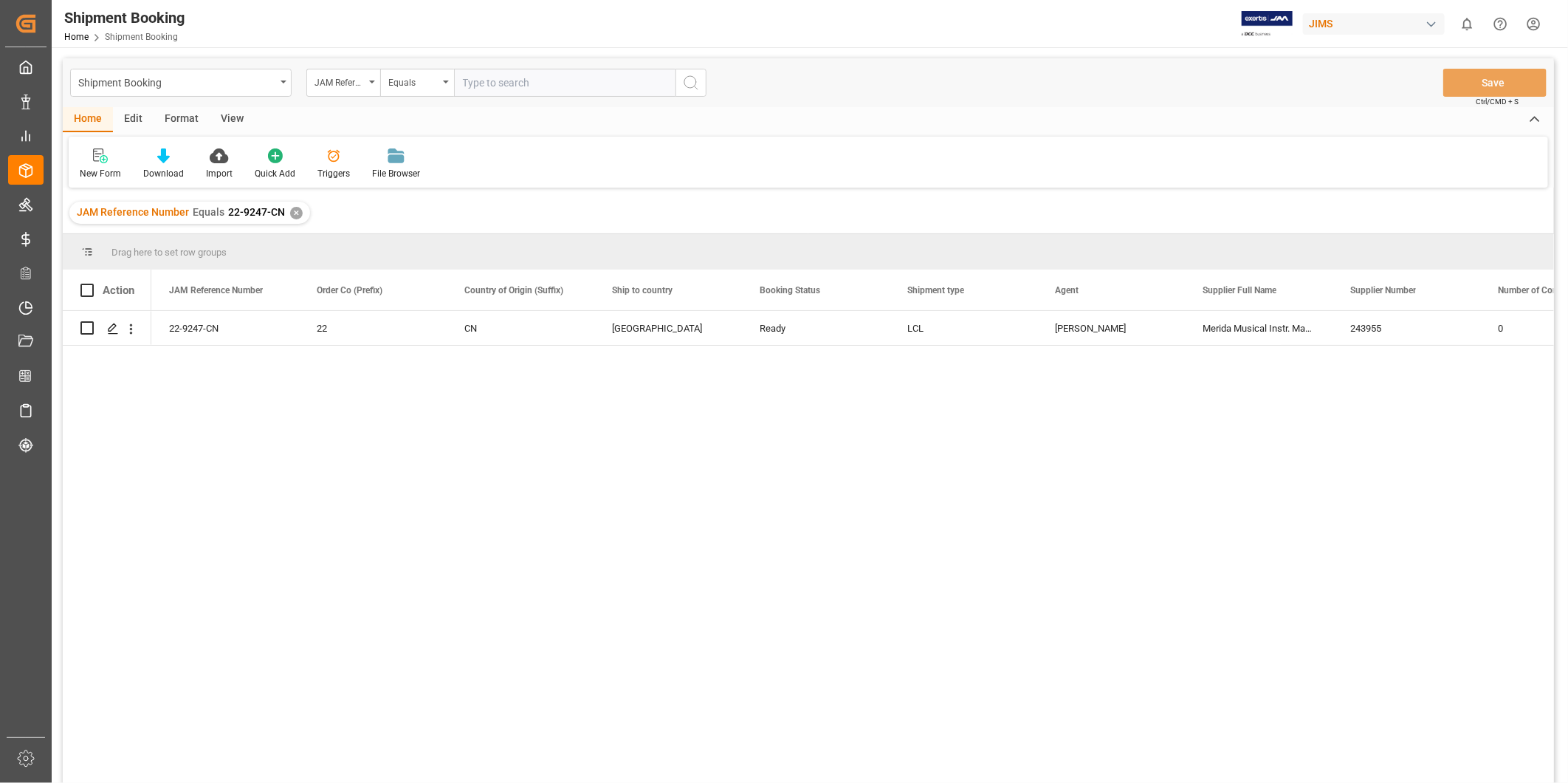
click at [231, 124] on div "View" at bounding box center [232, 120] width 45 height 25
click at [101, 164] on div "Default" at bounding box center [93, 163] width 51 height 32
click at [305, 337] on div "22" at bounding box center [372, 327] width 147 height 34
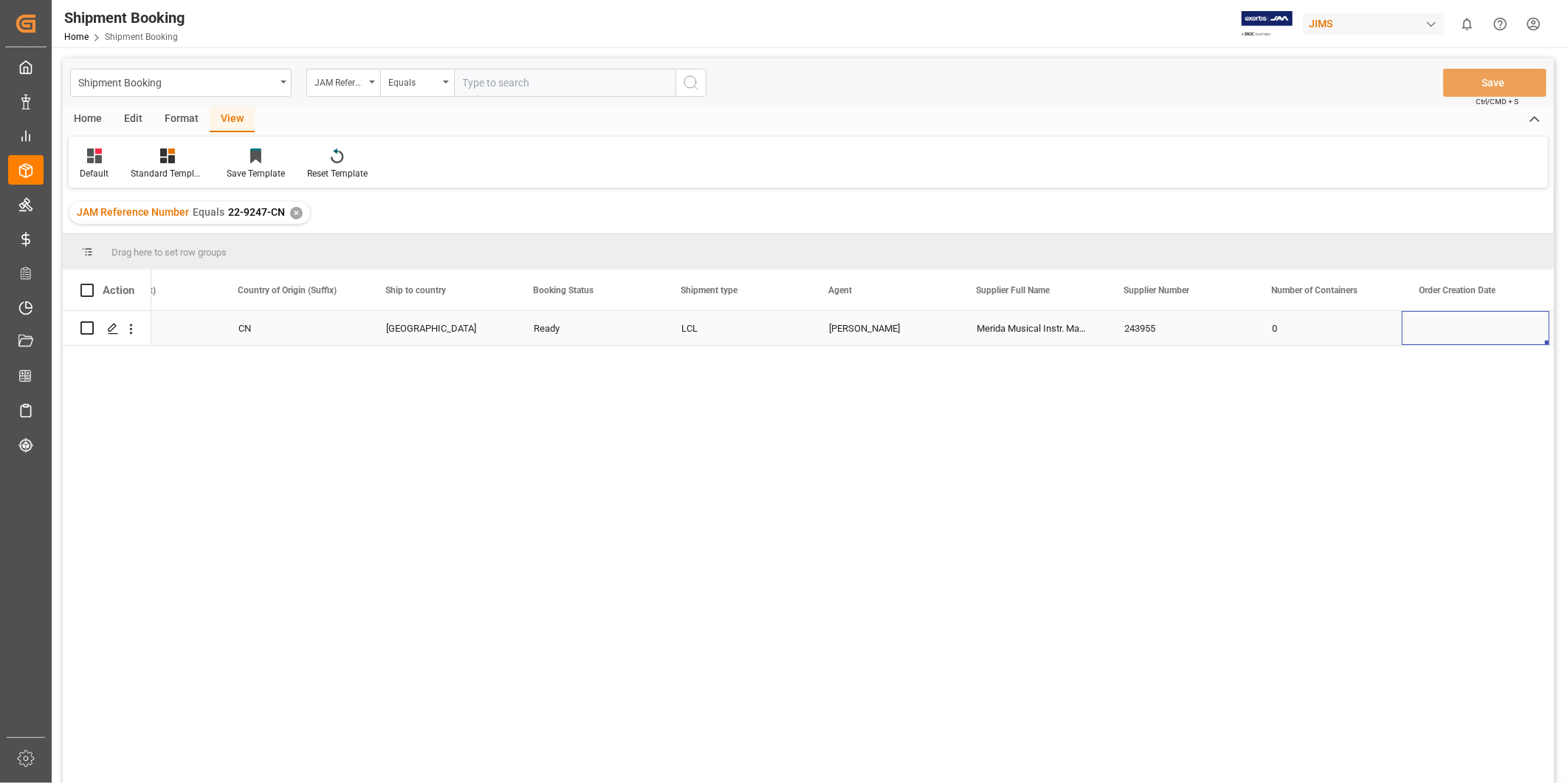
scroll to position [0, 374]
click at [346, 289] on span at bounding box center [343, 290] width 13 height 13
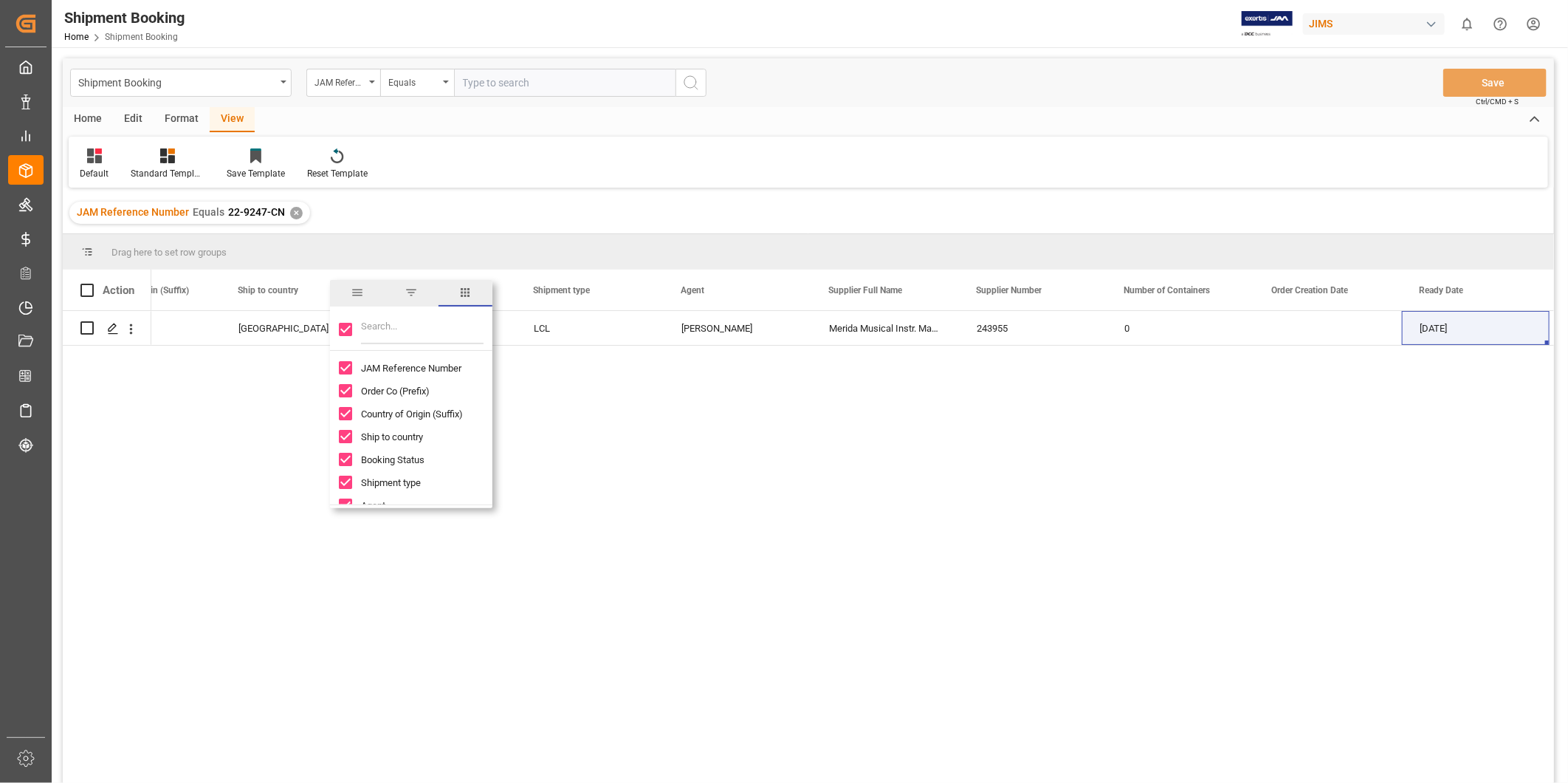
click at [411, 330] on input "Filter Columns Input" at bounding box center [421, 329] width 122 height 29
type input "inco"
click at [394, 372] on span "Incoterm" at bounding box center [379, 367] width 37 height 11
checkbox input "false"
click at [353, 367] on div "Incoterm" at bounding box center [420, 367] width 162 height 22
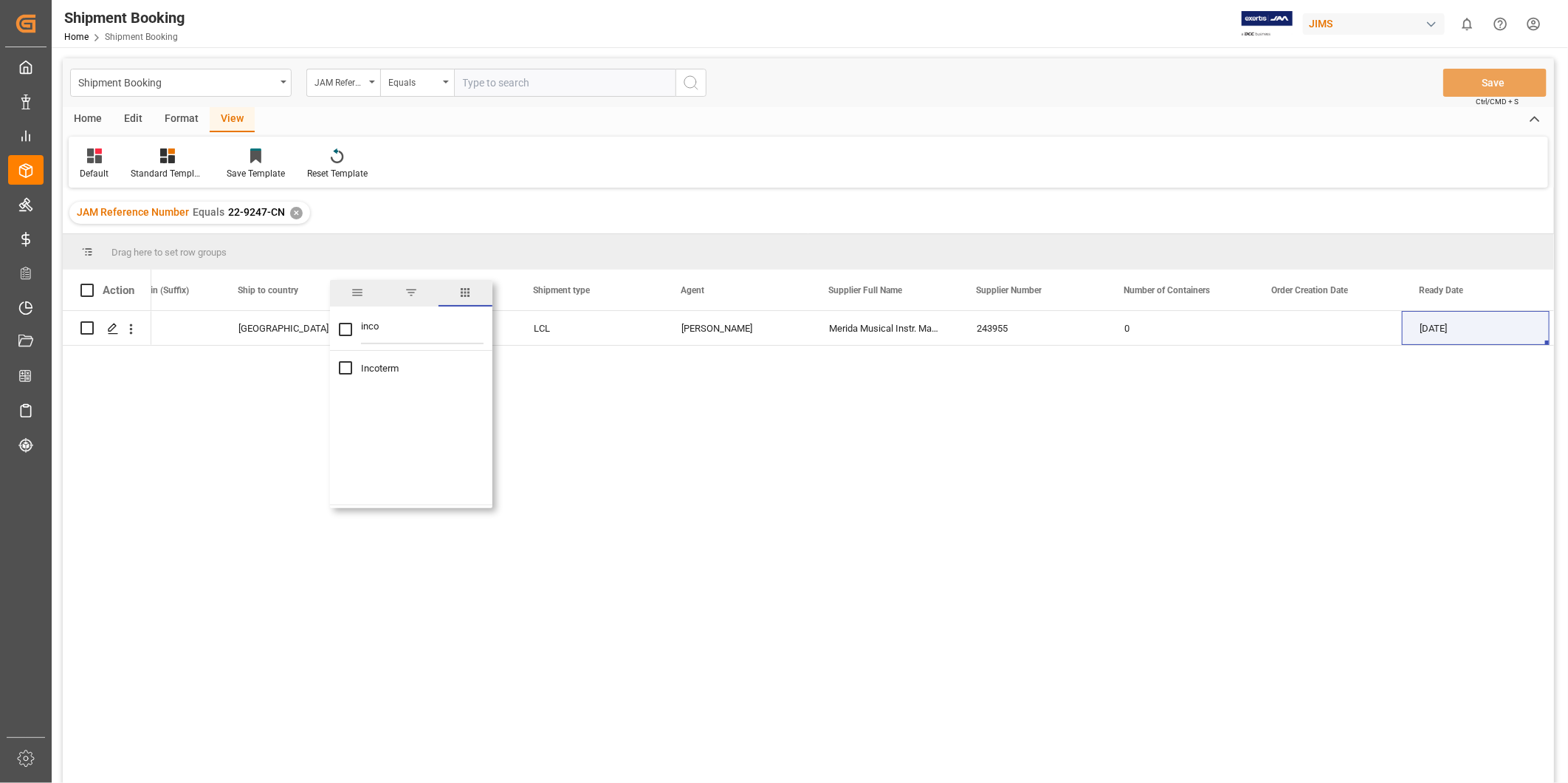
click at [348, 367] on input "Incoterm column toggle visibility (hidden)" at bounding box center [346, 367] width 13 height 13
checkbox input "true"
click at [466, 296] on span "columns" at bounding box center [465, 292] width 13 height 13
click at [636, 290] on span at bounding box center [639, 290] width 13 height 13
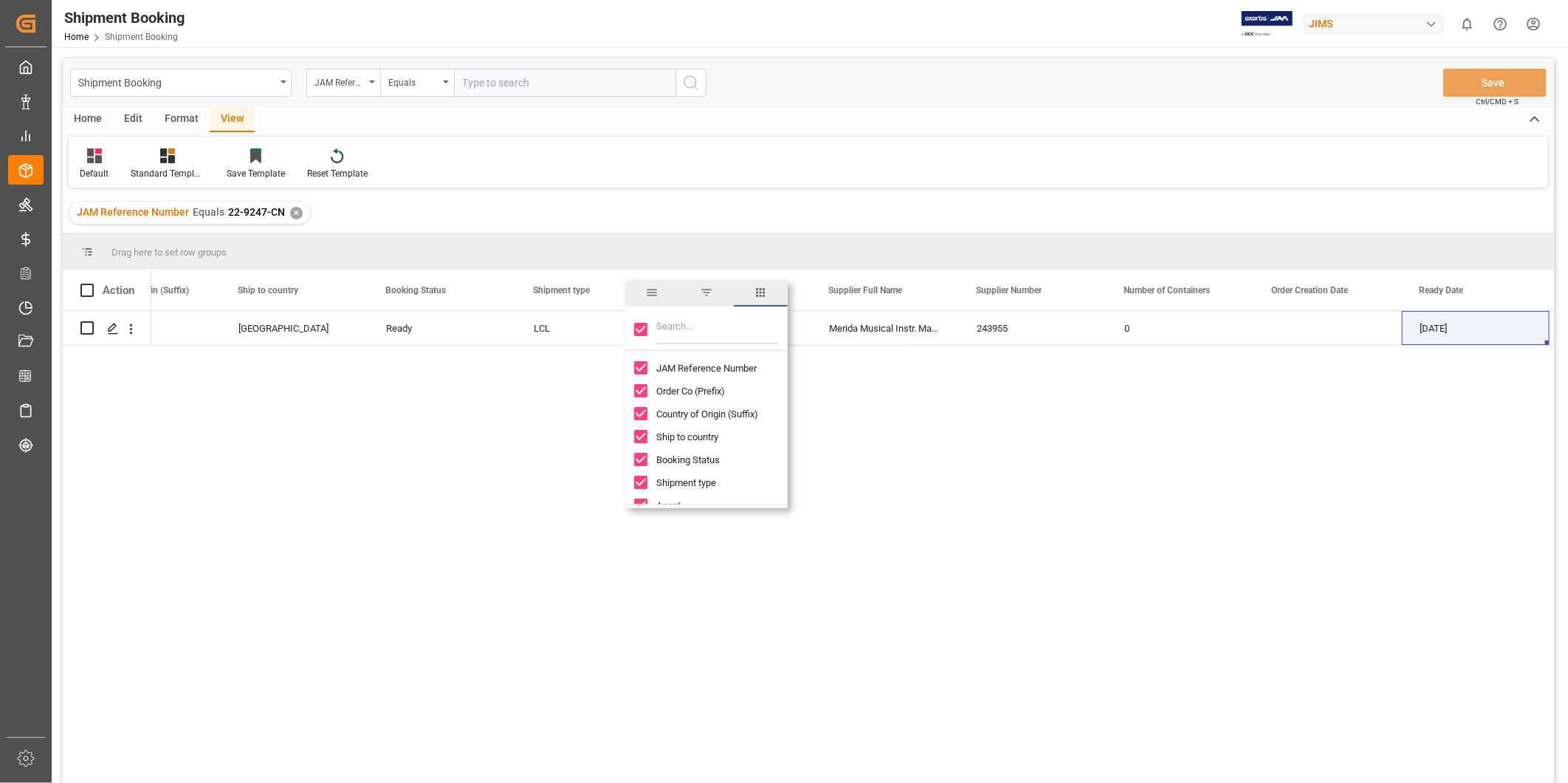
click at [647, 328] on input "Toggle Select All Columns" at bounding box center [641, 329] width 13 height 13
checkbox input "false"
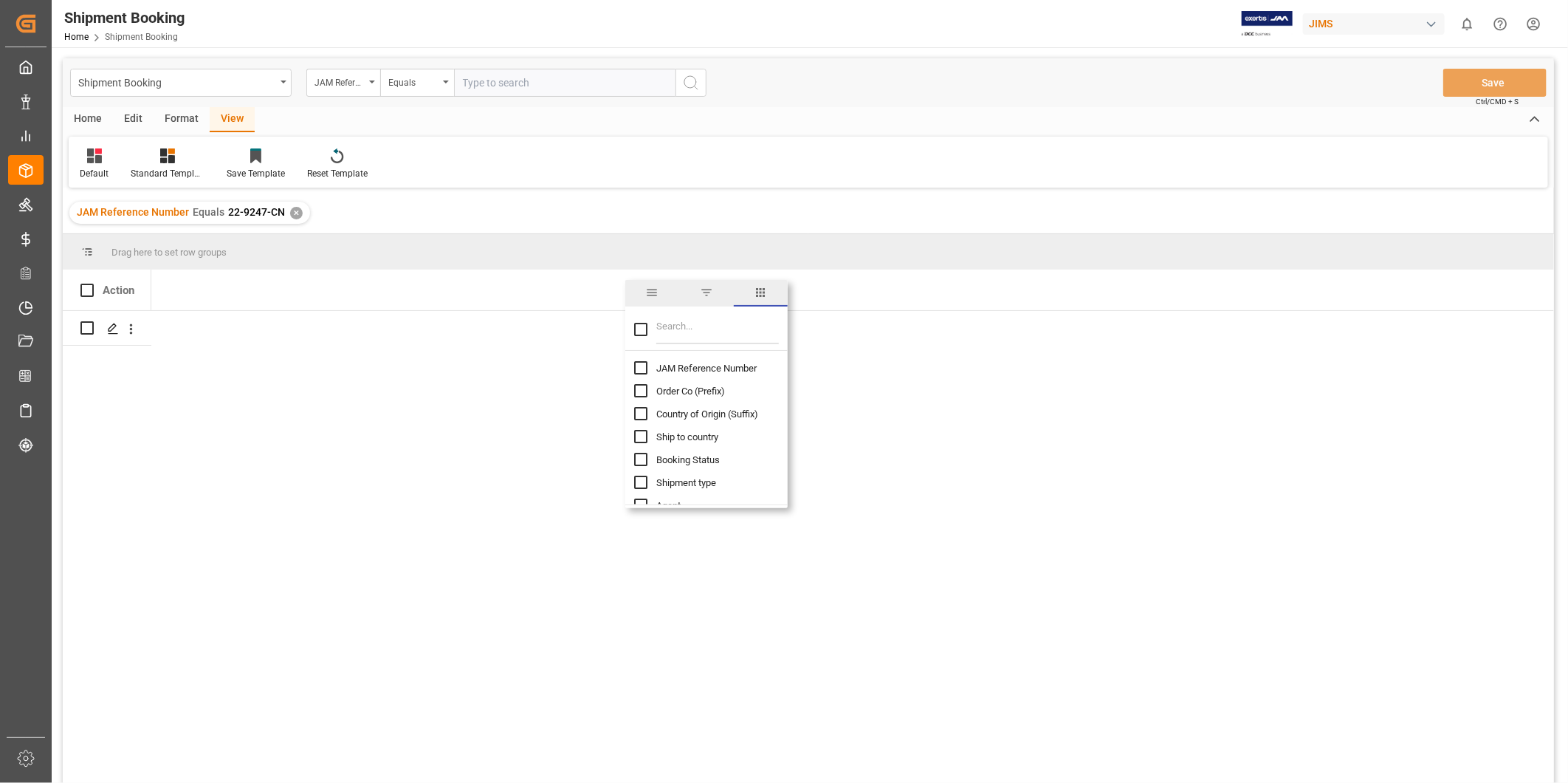
checkbox input "false"
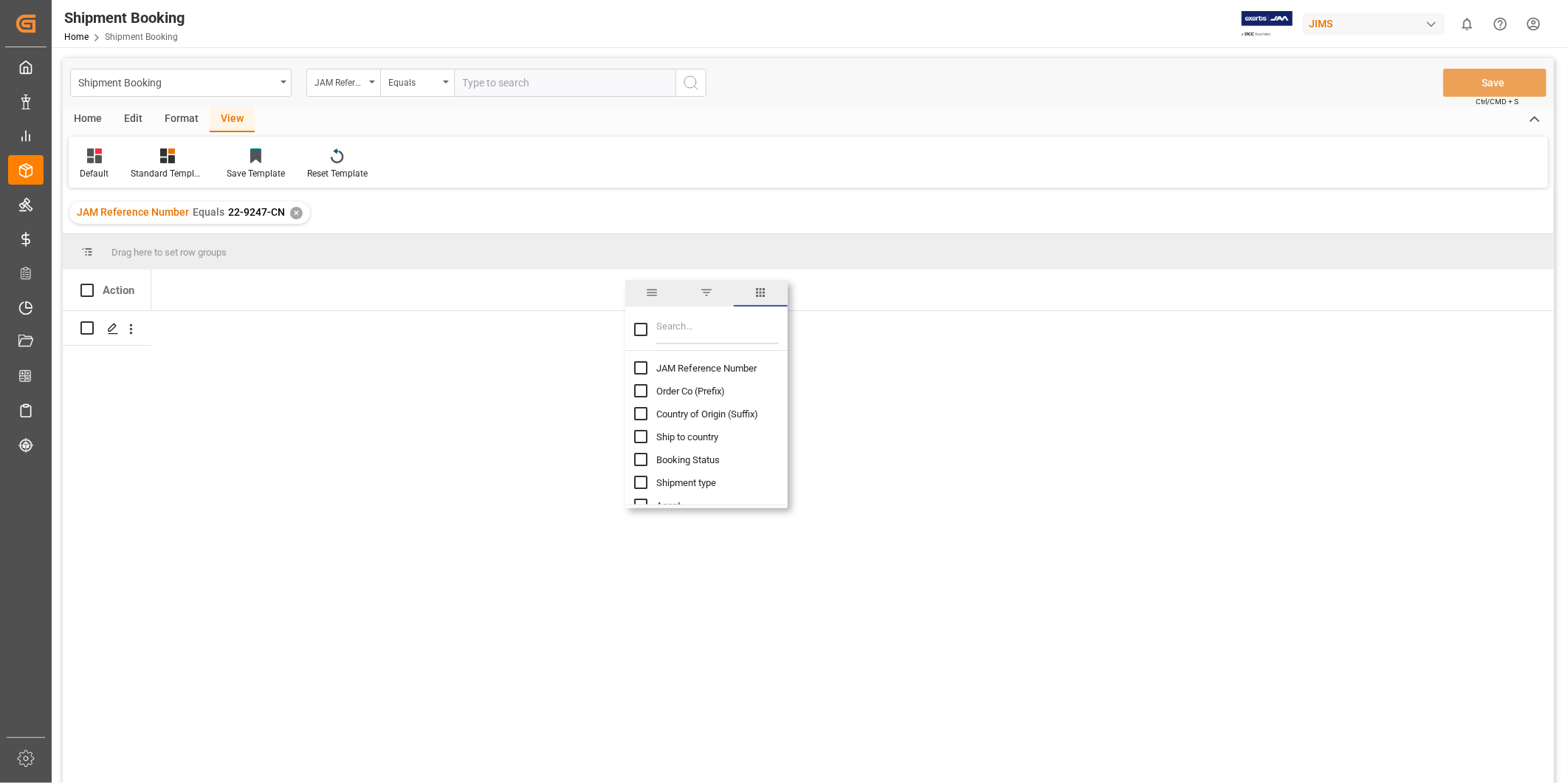
checkbox input "false"
click at [642, 365] on input "JAM Reference Number column toggle visibility (hidden)" at bounding box center [641, 367] width 13 height 13
checkbox input "true"
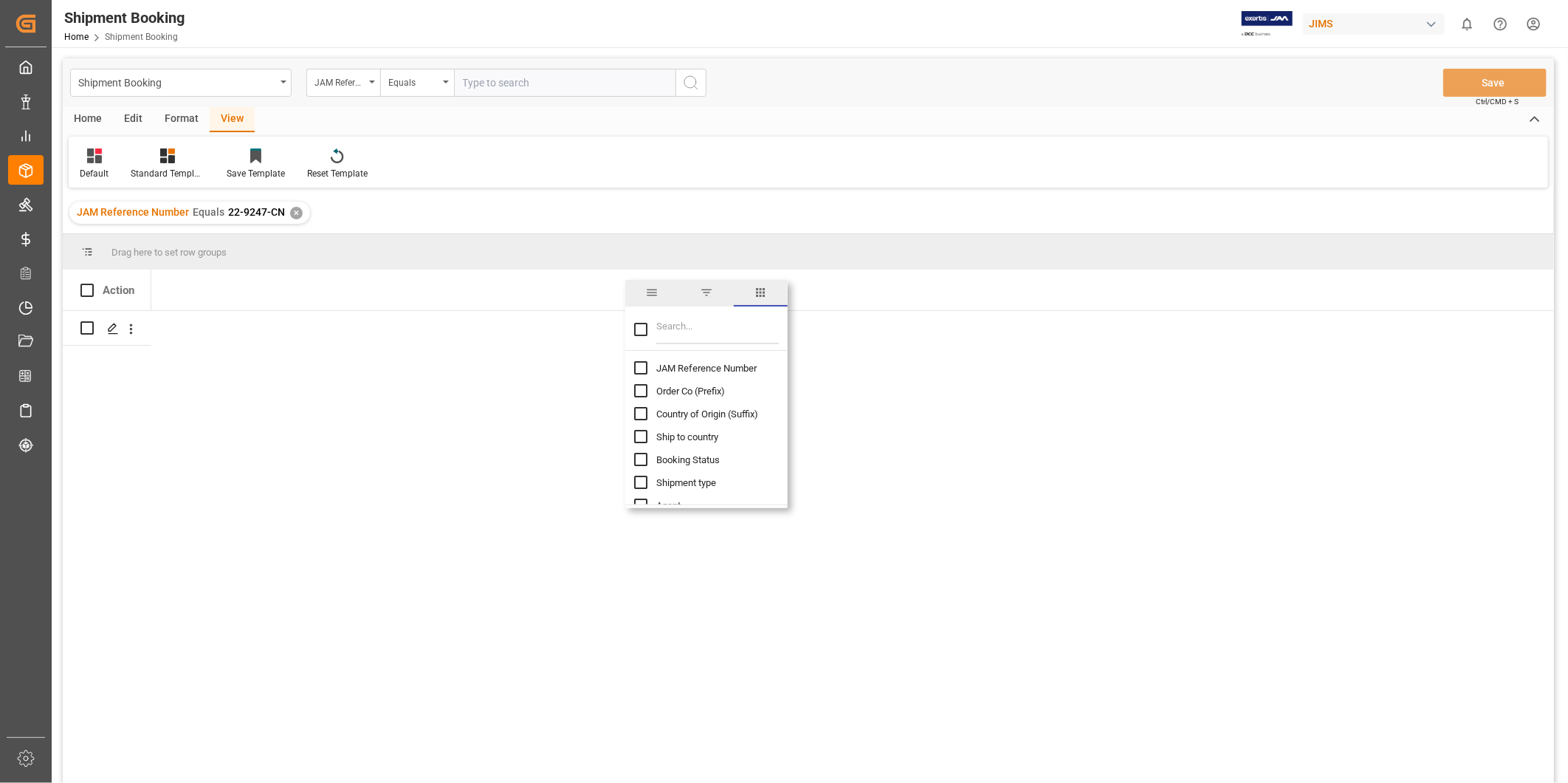
checkbox input "false"
click at [674, 336] on input "Filter Columns Input" at bounding box center [717, 329] width 122 height 29
type input "inco"
click at [635, 372] on input "Incoterm column toggle visibility (hidden)" at bounding box center [641, 367] width 13 height 13
checkbox input "true"
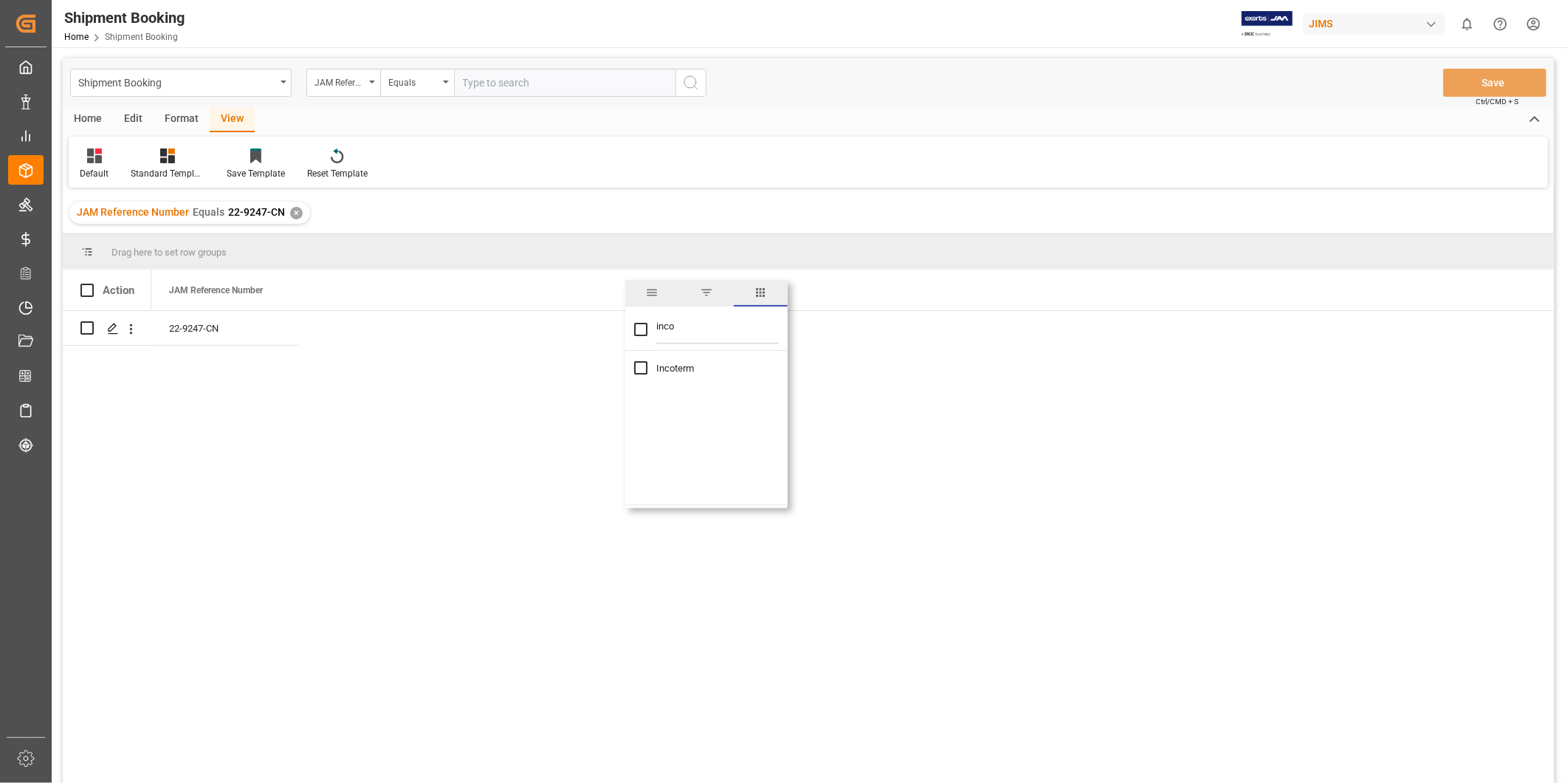
checkbox input "true"
click at [851, 284] on div "JAM Reference Number Incoterm" at bounding box center [853, 290] width 1402 height 41
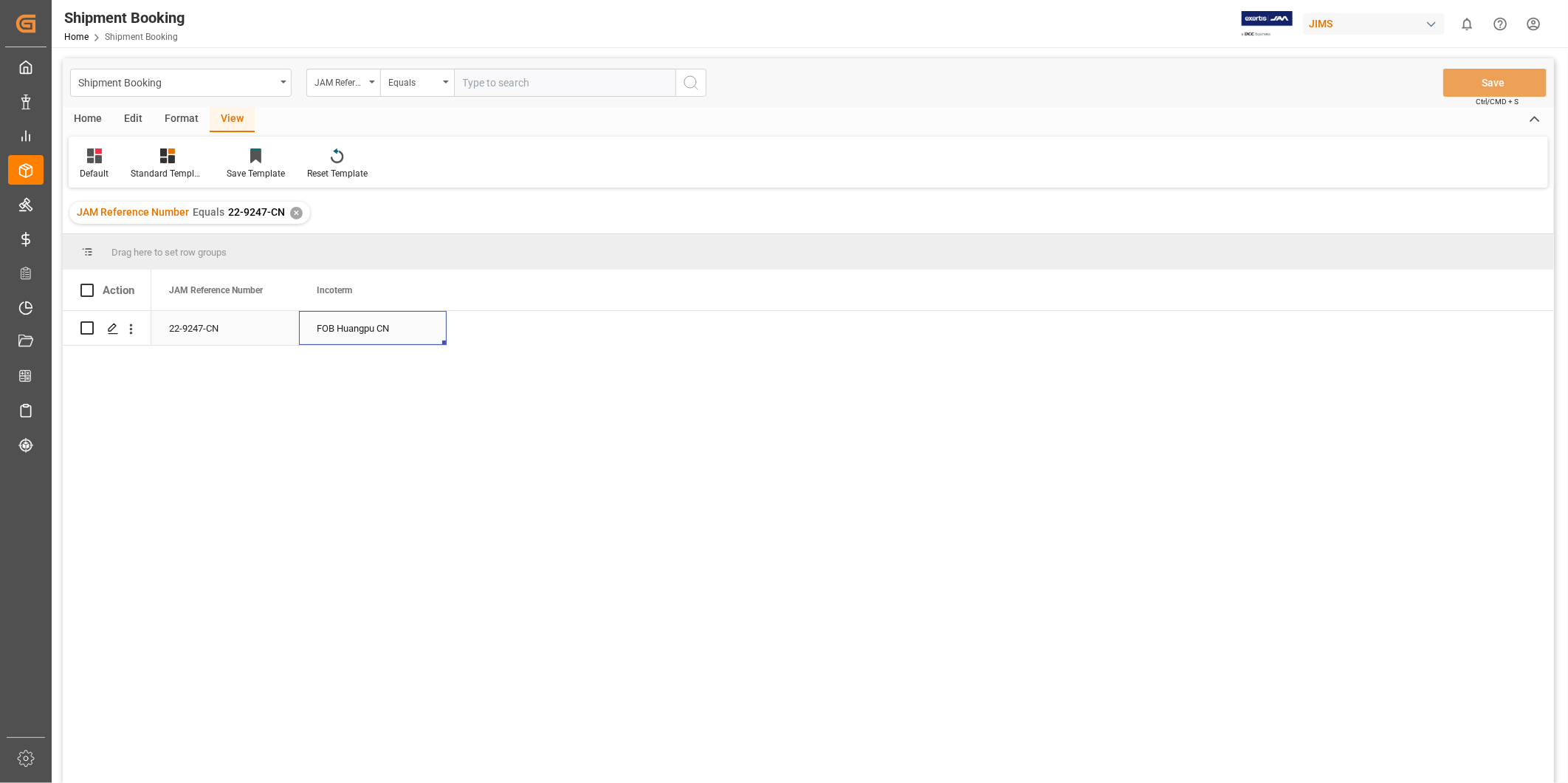
click at [341, 322] on div "FOB Huangpu CN" at bounding box center [372, 327] width 147 height 34
click at [422, 290] on span at bounding box center [422, 290] width 13 height 13
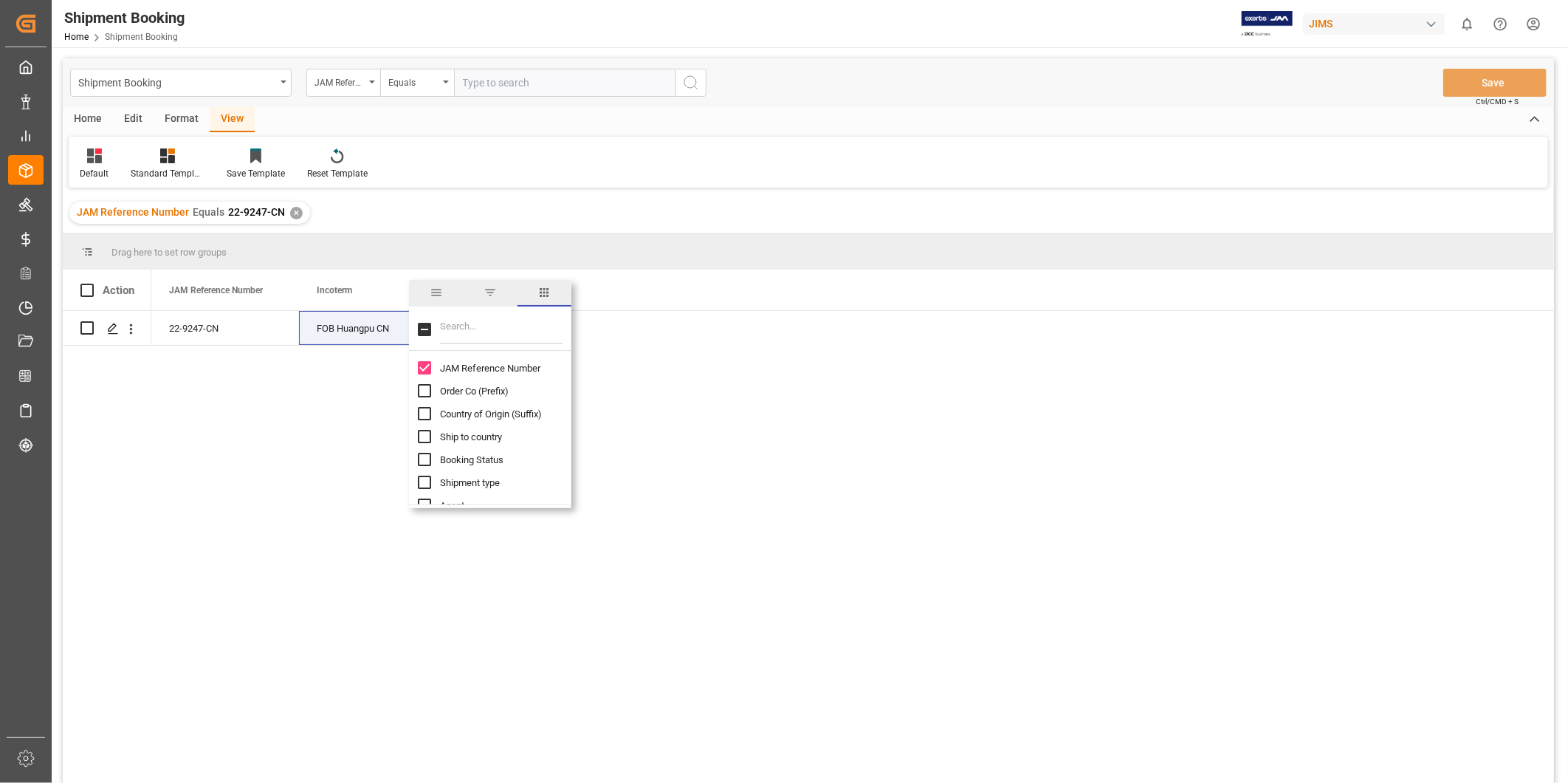
click at [547, 297] on span "columns" at bounding box center [544, 292] width 13 height 13
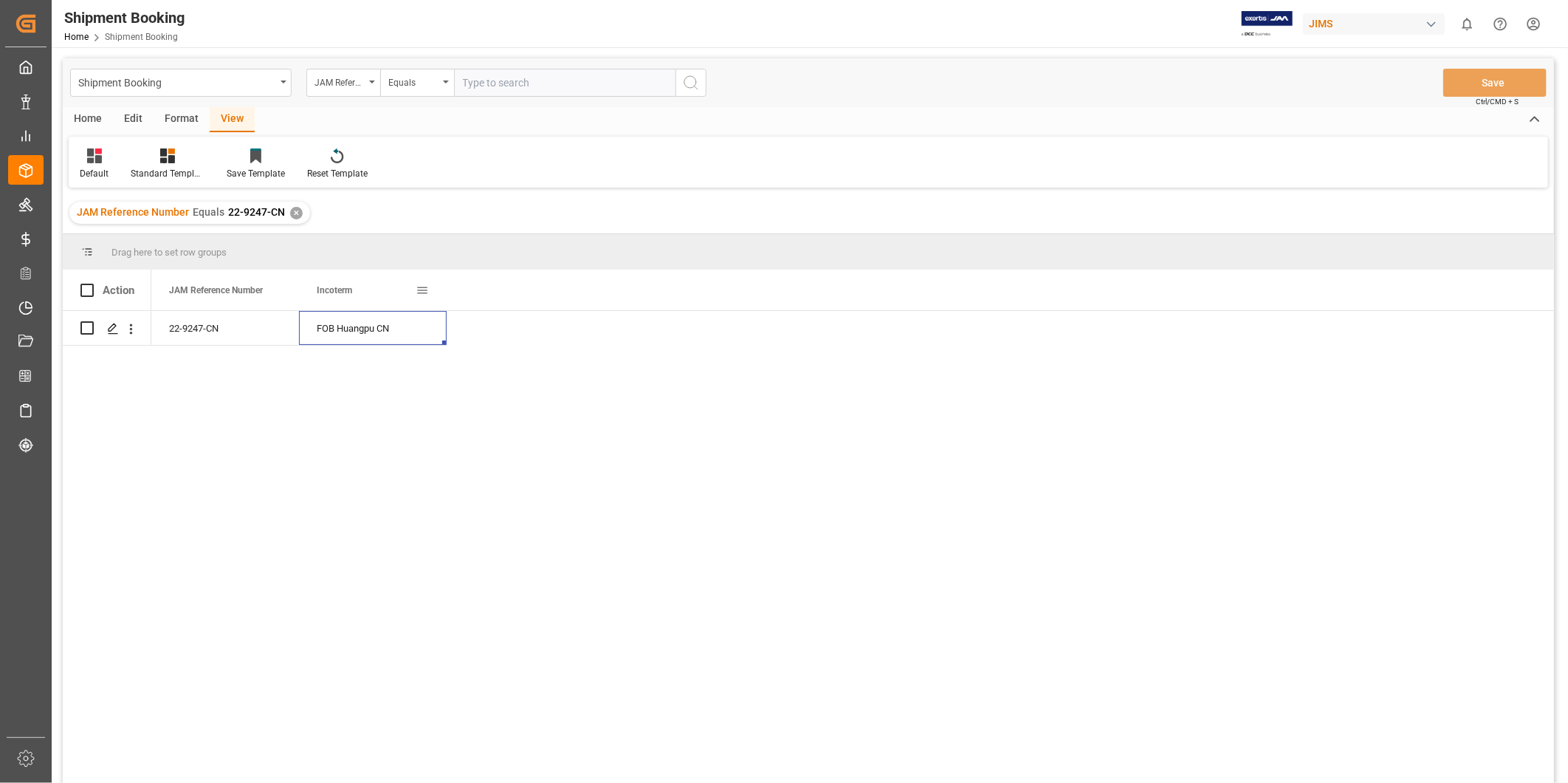
click at [423, 291] on span at bounding box center [422, 290] width 13 height 13
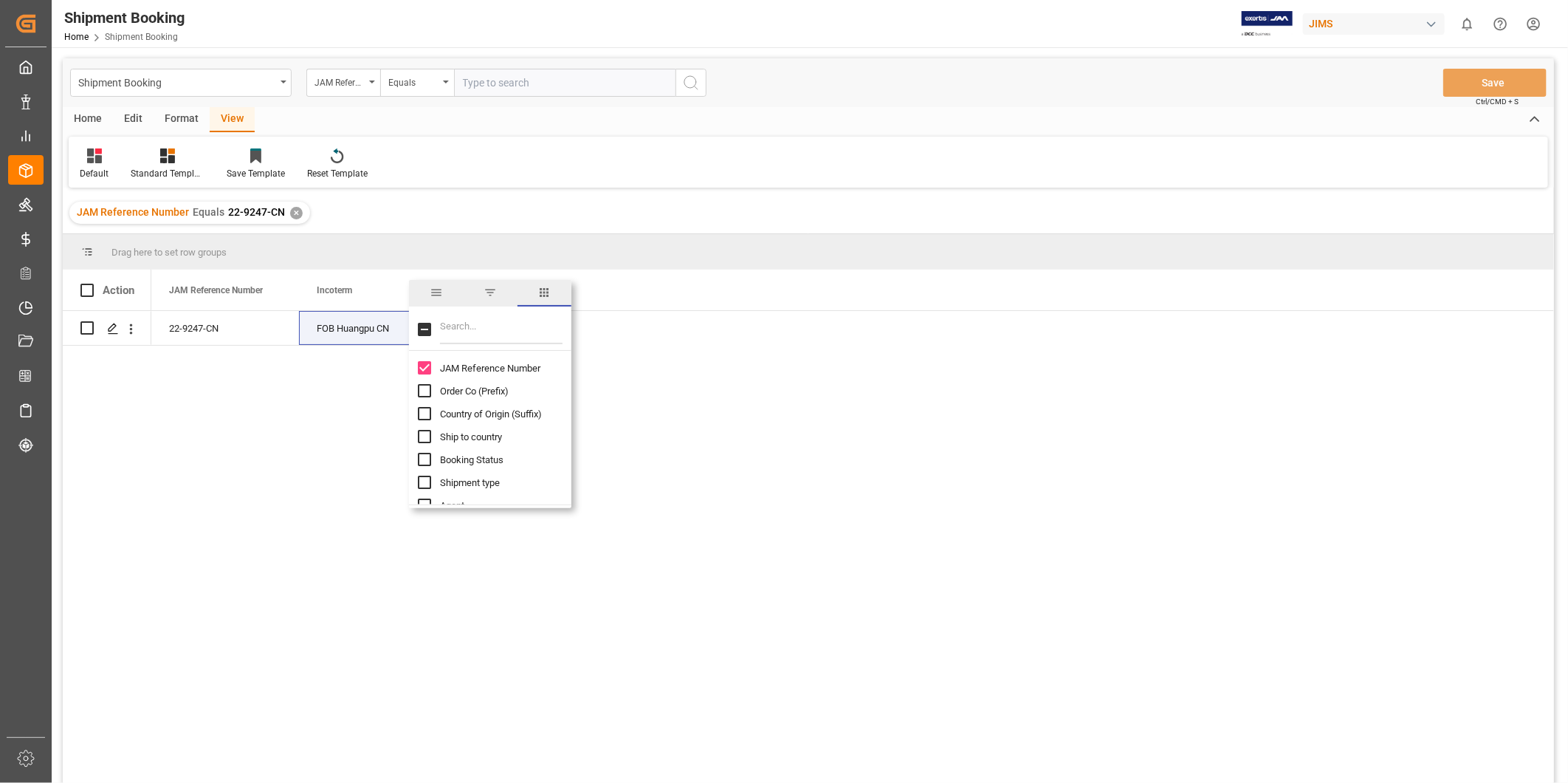
click at [500, 336] on input "Filter Columns Input" at bounding box center [500, 329] width 122 height 29
type input "inco"
checkbox input "true"
type input "inc"
checkbox input "false"
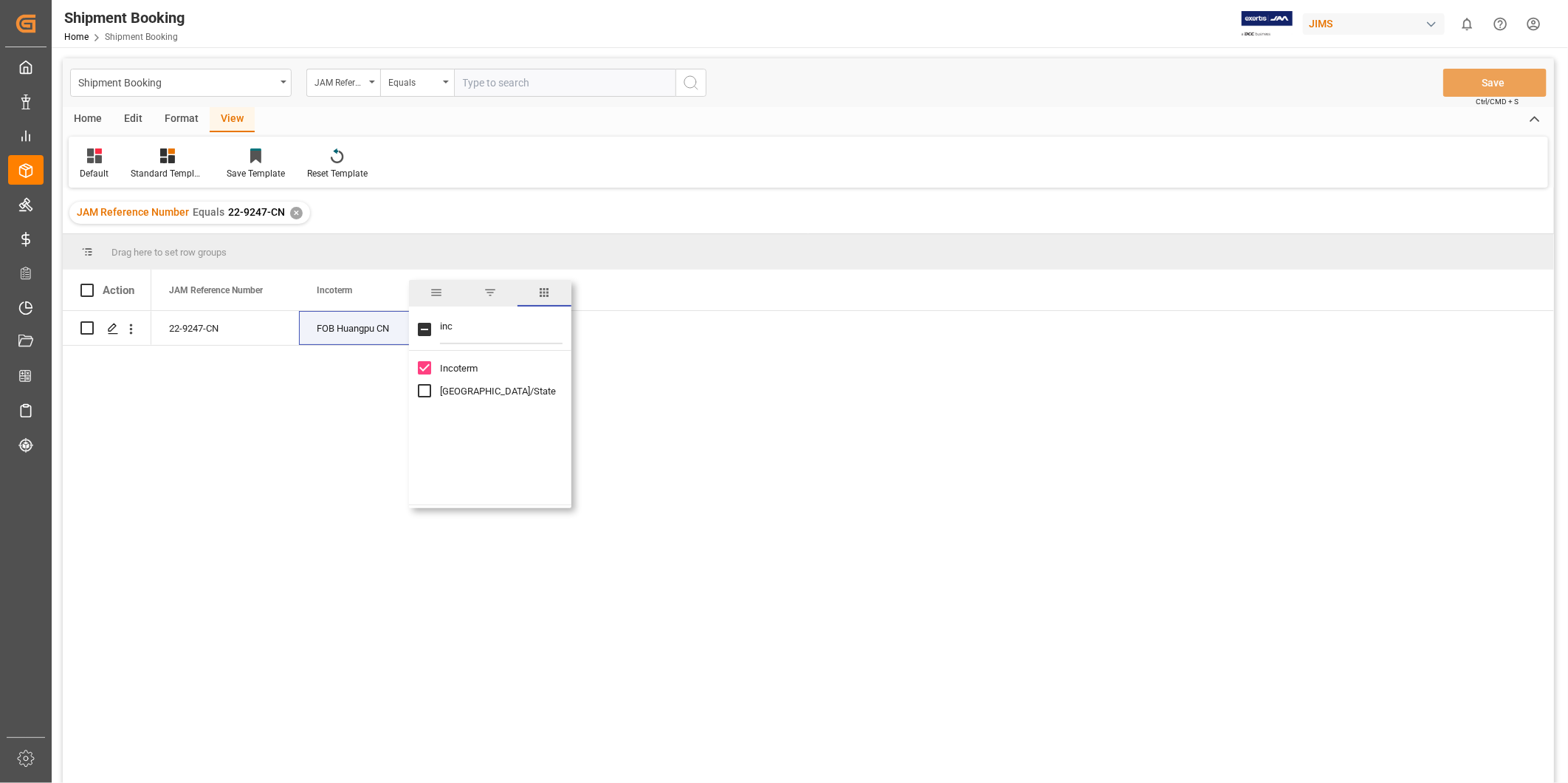
click at [668, 334] on div "22-9247-CN FOB Huangpu CN" at bounding box center [853, 551] width 1402 height 481
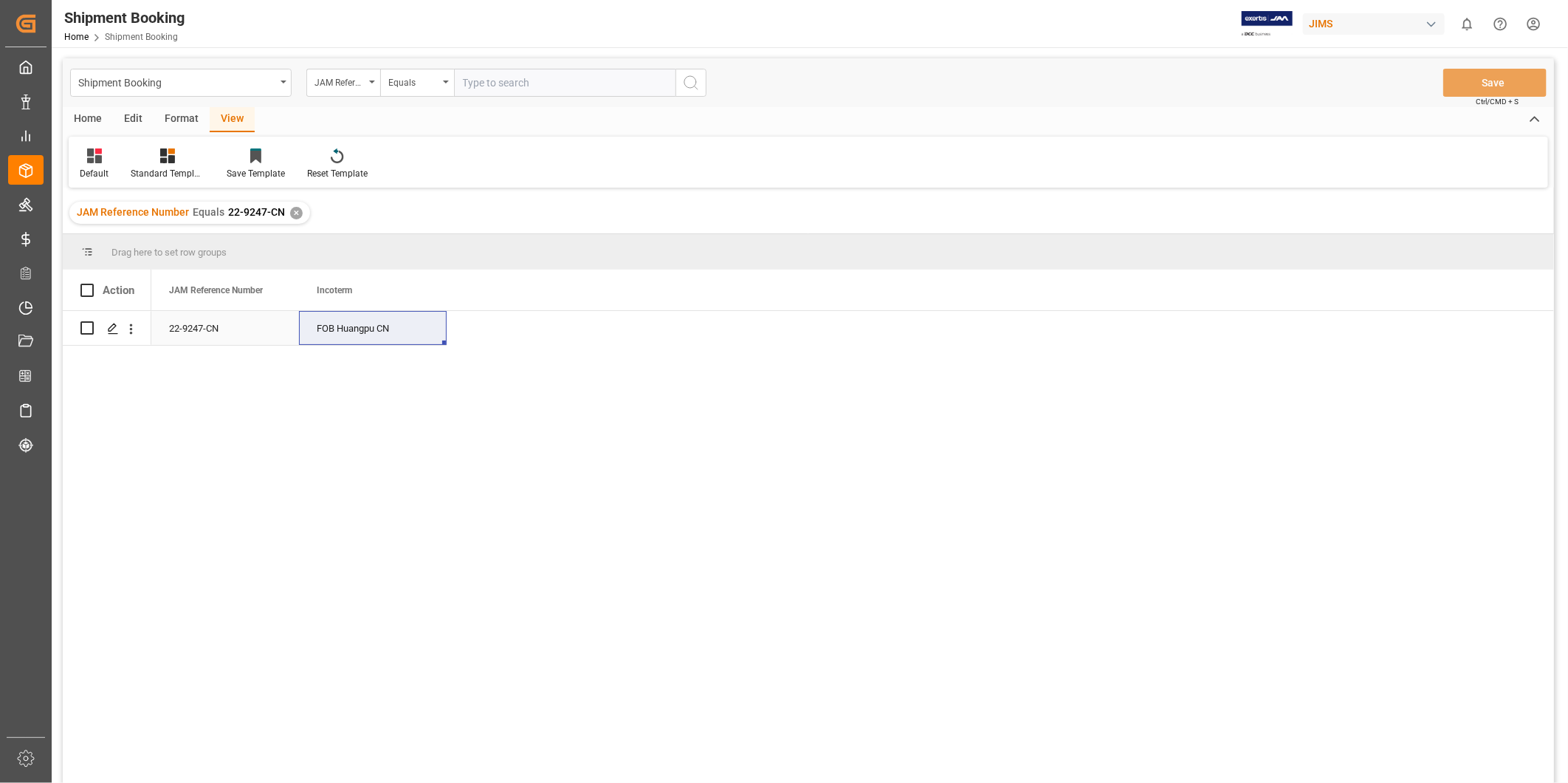
click at [356, 329] on div "FOB Huangpu CN" at bounding box center [372, 327] width 147 height 34
drag, startPoint x: 337, startPoint y: 331, endPoint x: 305, endPoint y: 336, distance: 32.4
click at [305, 336] on div "FOB Huangpu CN" at bounding box center [372, 337] width 147 height 52
type input "EXW Huangpu CN"
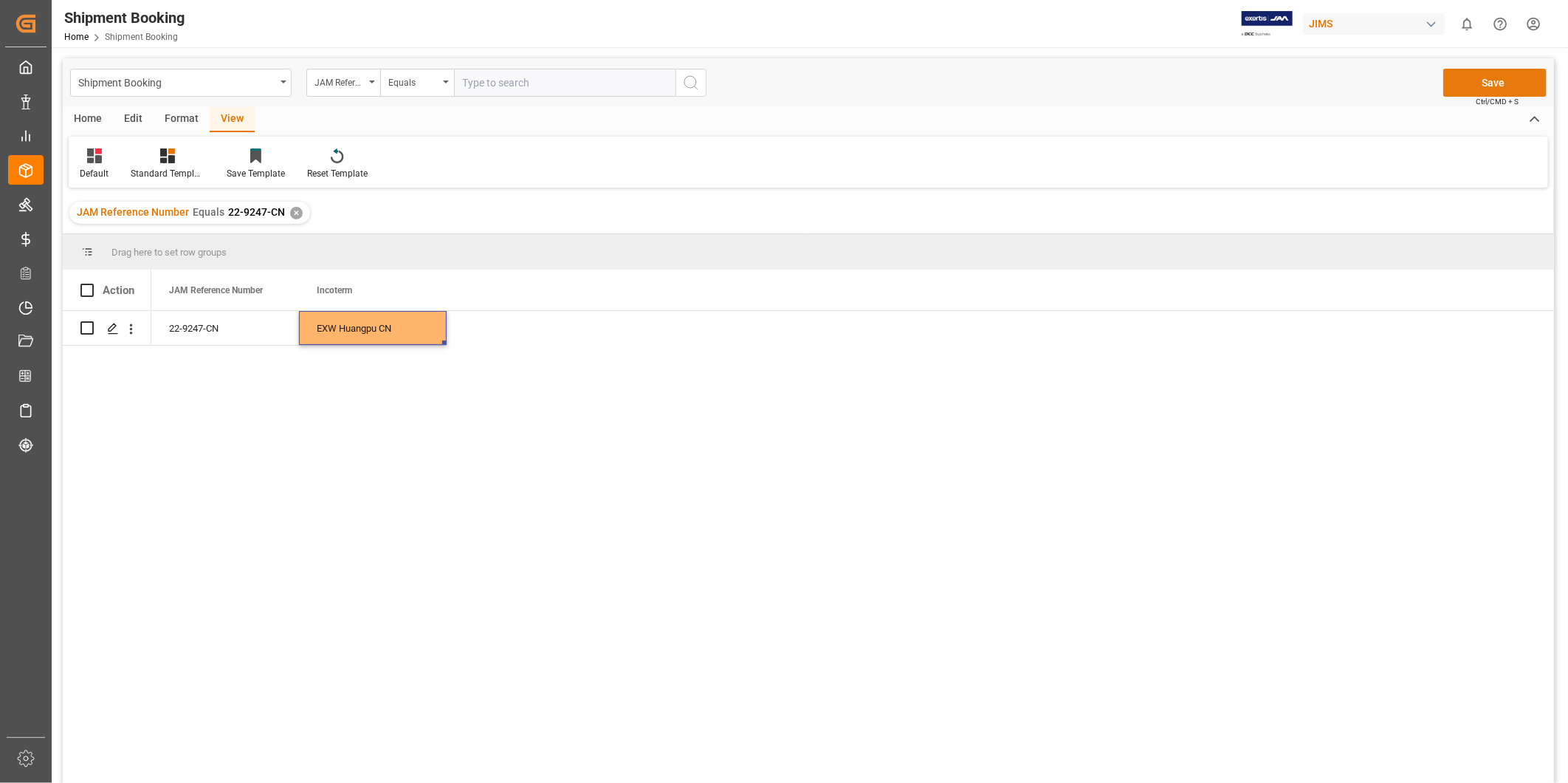
click at [1486, 76] on button "Save" at bounding box center [1495, 82] width 103 height 28
click at [217, 337] on div "22-9247-CN" at bounding box center [225, 327] width 147 height 34
click at [111, 327] on polygon "Press SPACE to select this row." at bounding box center [112, 327] width 7 height 7
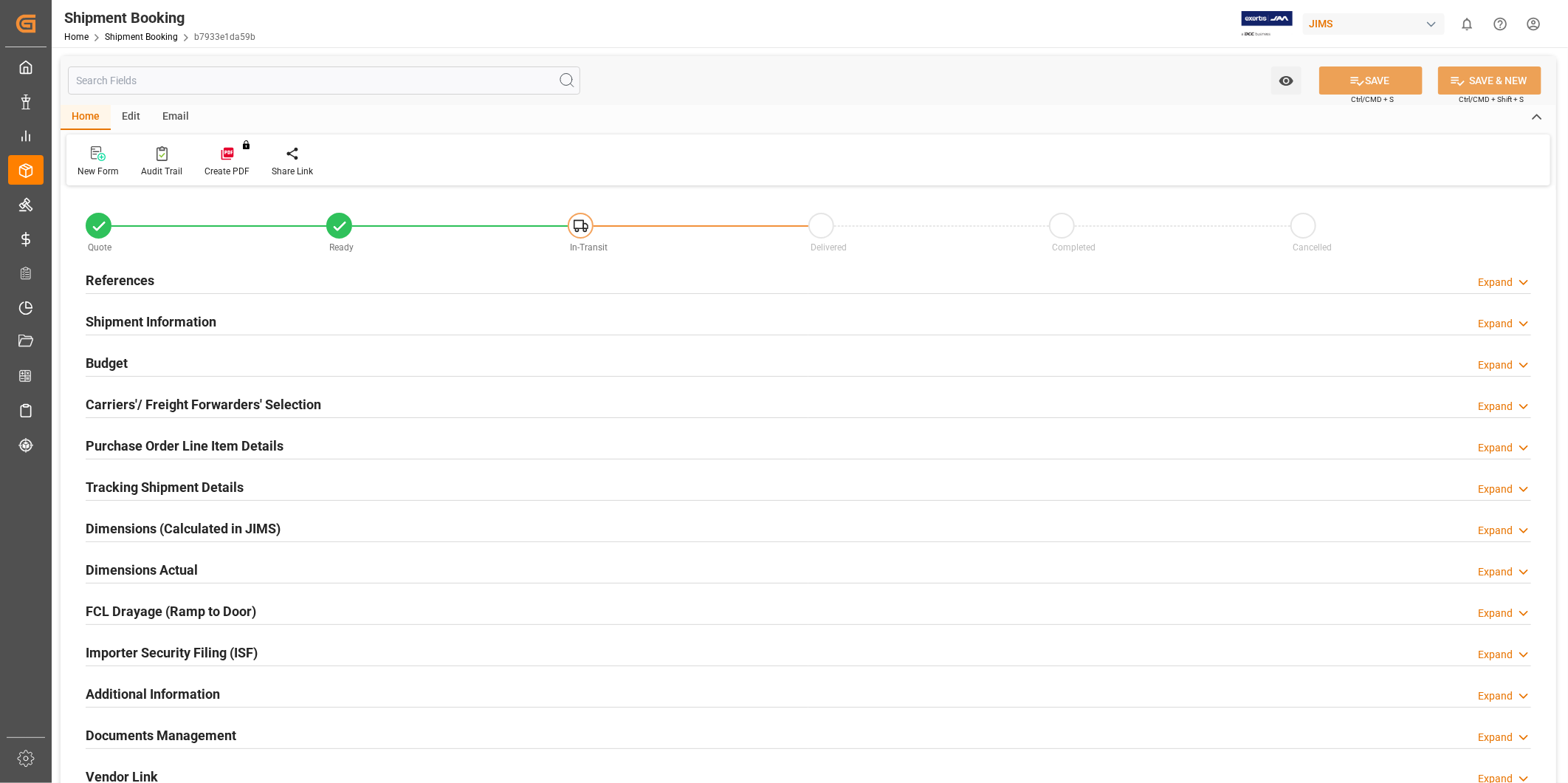
type input "2"
click at [202, 441] on h2 "Purchase Order Line Item Details" at bounding box center [185, 446] width 198 height 20
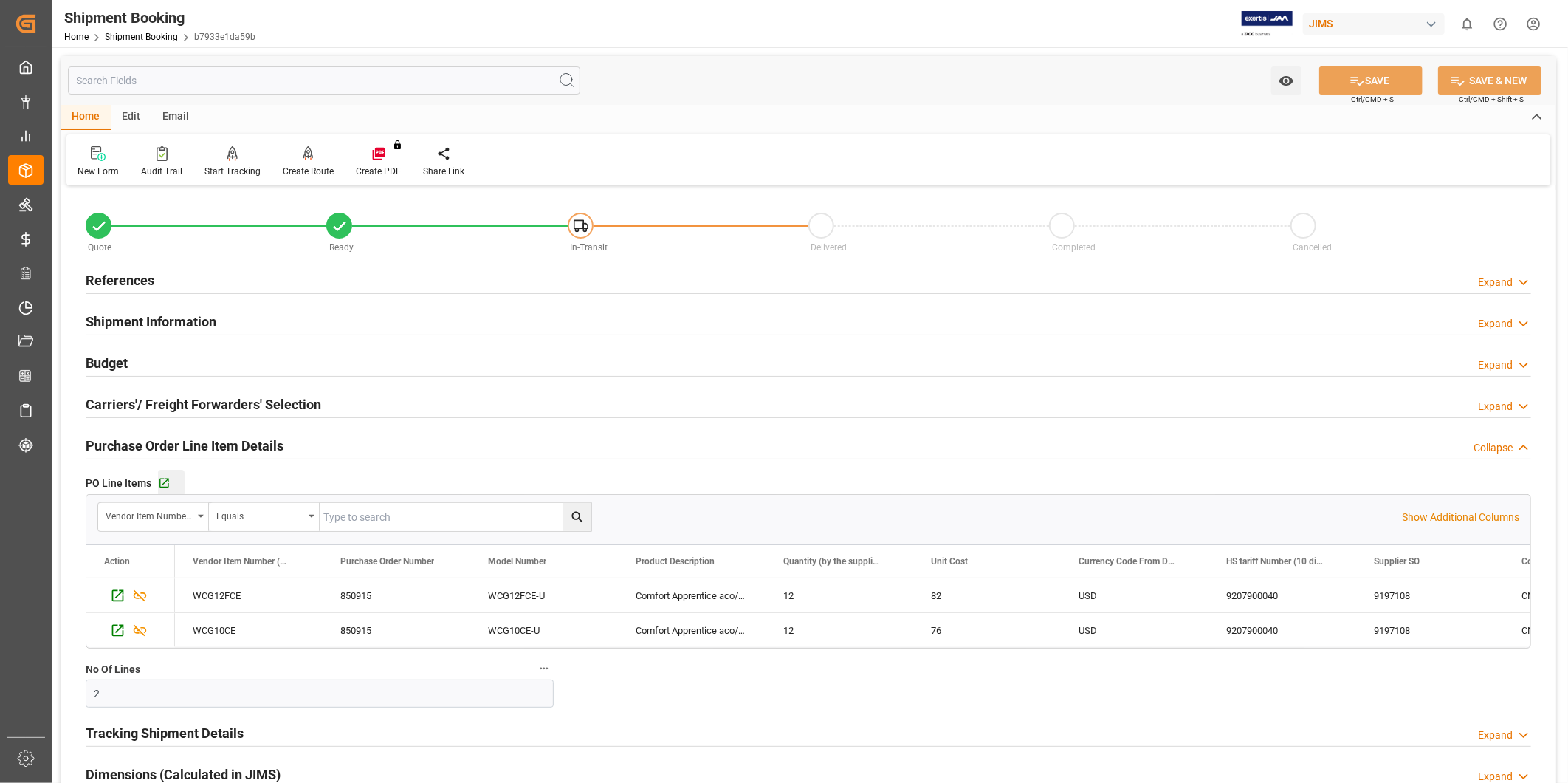
click at [170, 486] on div "Go to Purchase Order Line Item Grid" at bounding box center [172, 483] width 27 height 12
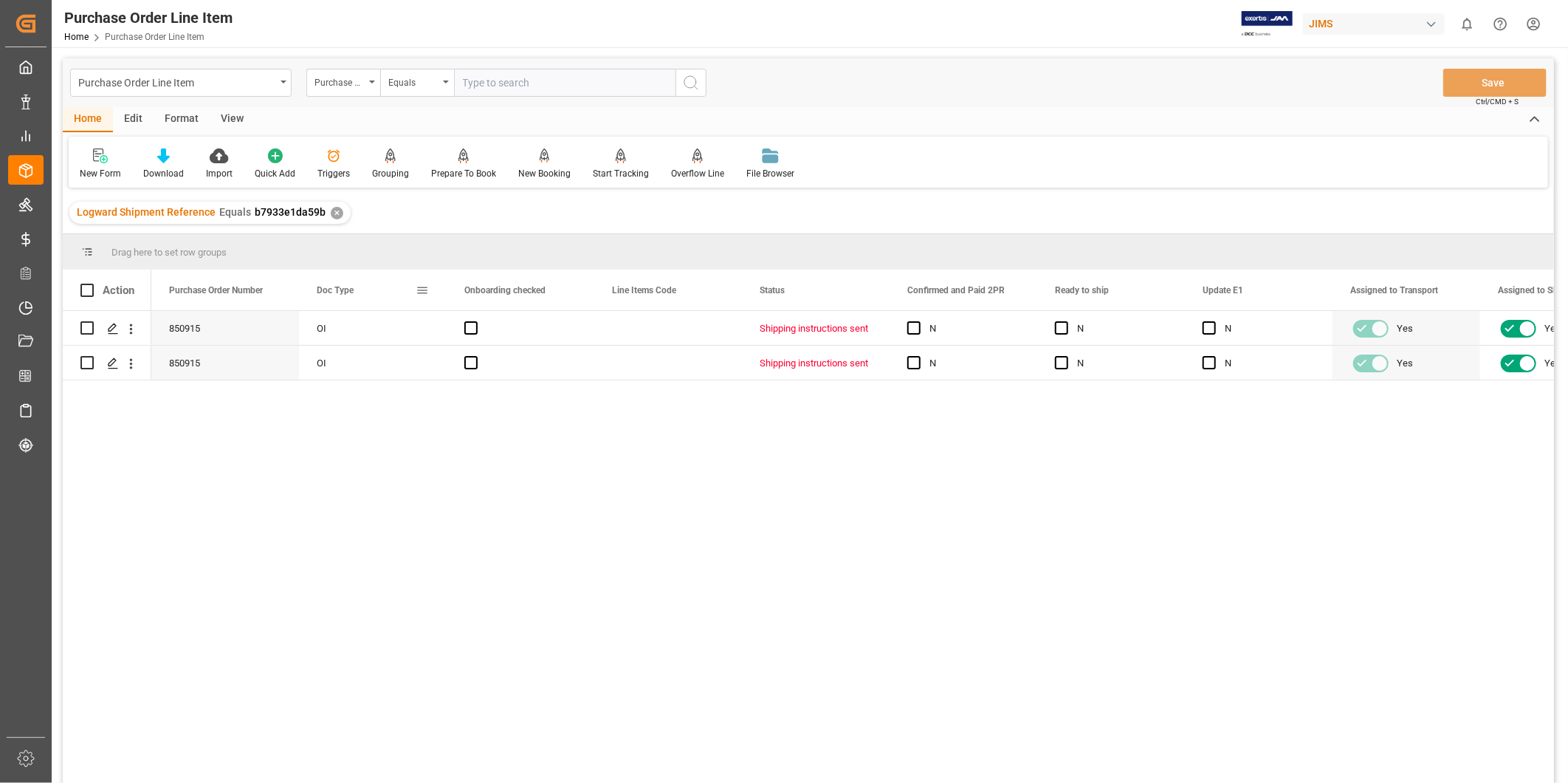
click at [430, 293] on div "Doc Type" at bounding box center [372, 290] width 147 height 41
click at [423, 290] on span at bounding box center [422, 290] width 13 height 13
click at [546, 290] on span "columns" at bounding box center [546, 292] width 13 height 13
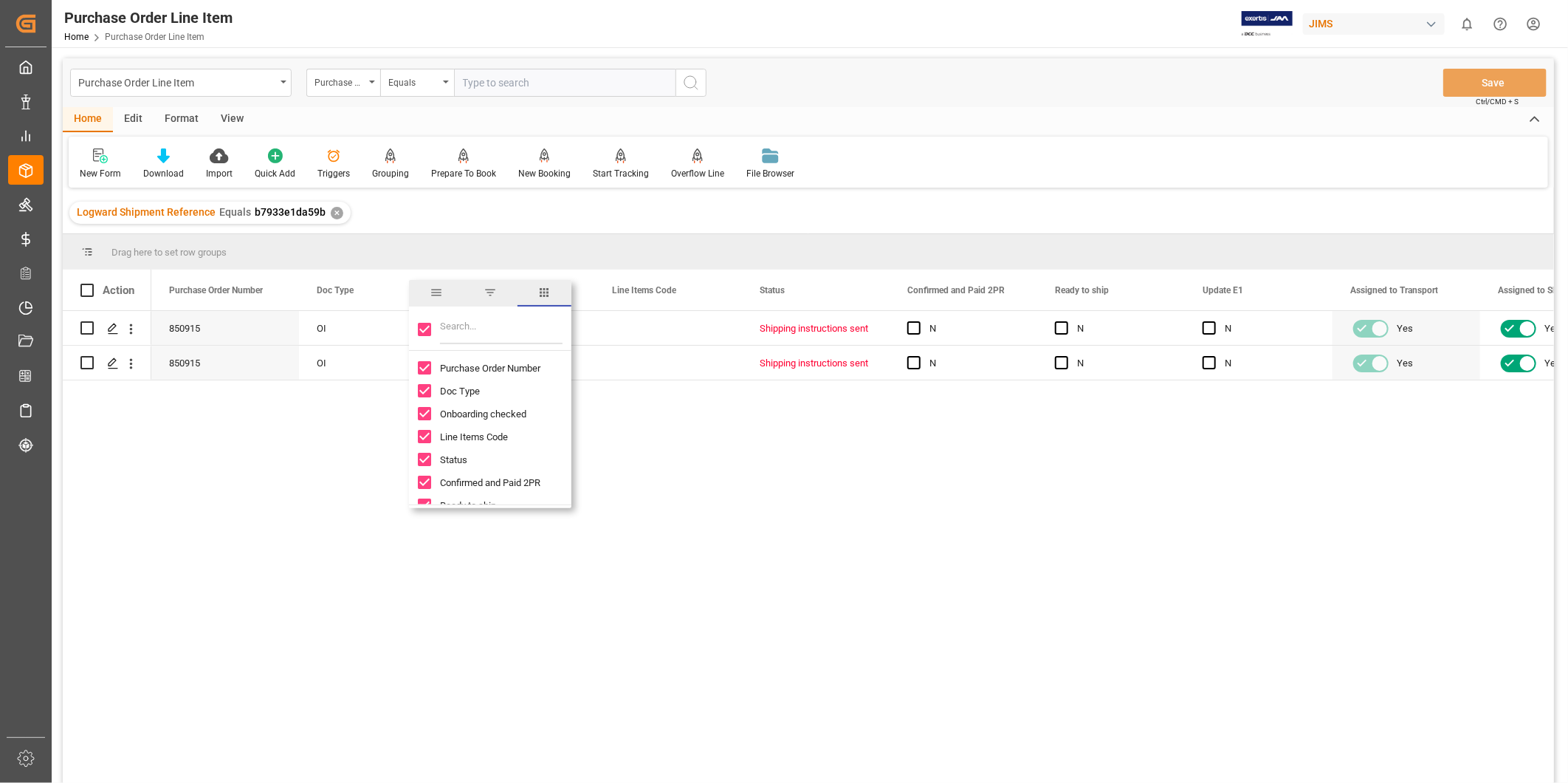
drag, startPoint x: 426, startPoint y: 328, endPoint x: 441, endPoint y: 336, distance: 17.0
click at [426, 328] on input "Toggle Select All Columns" at bounding box center [425, 329] width 13 height 13
checkbox input "false"
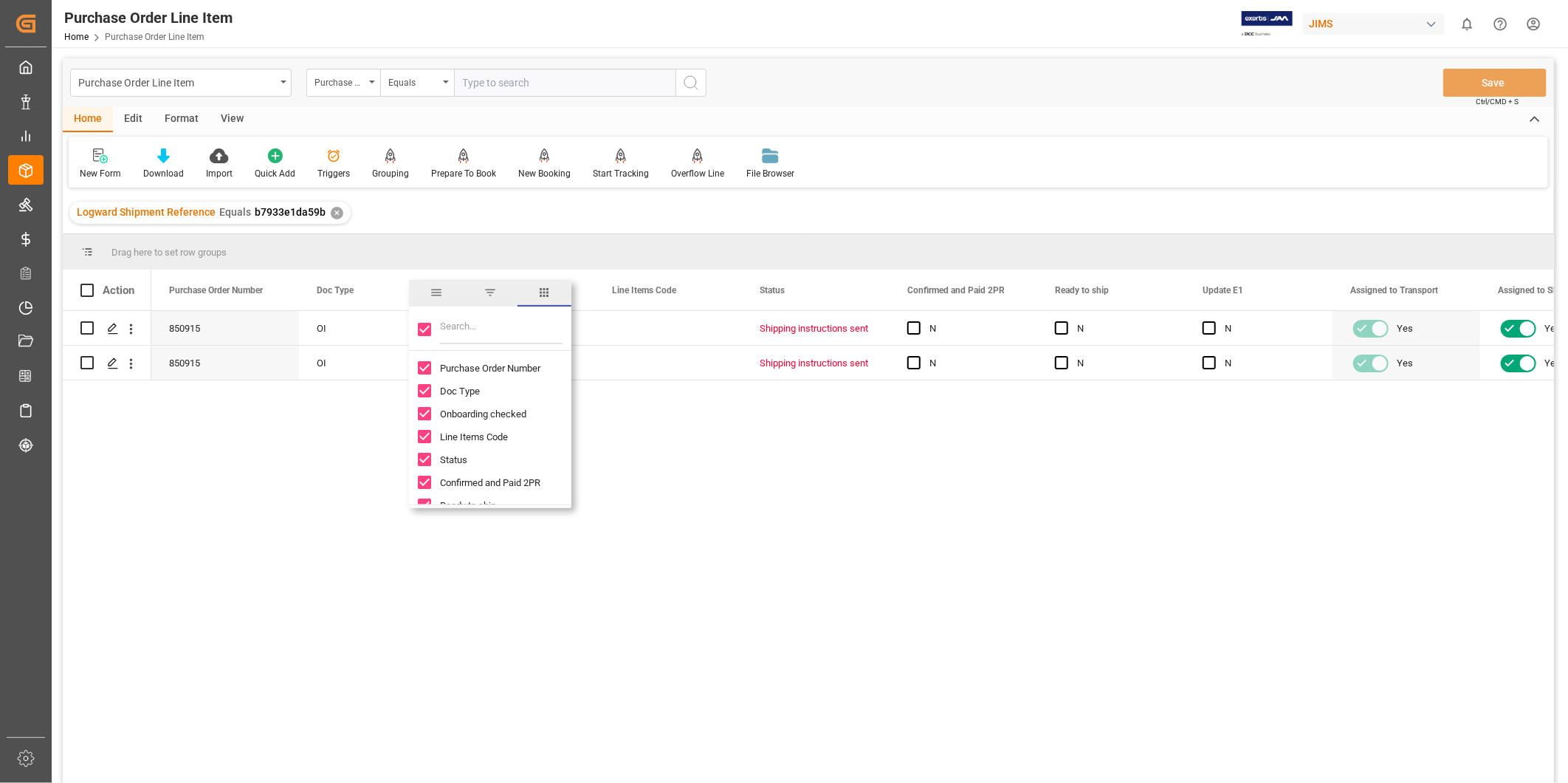
checkbox input "false"
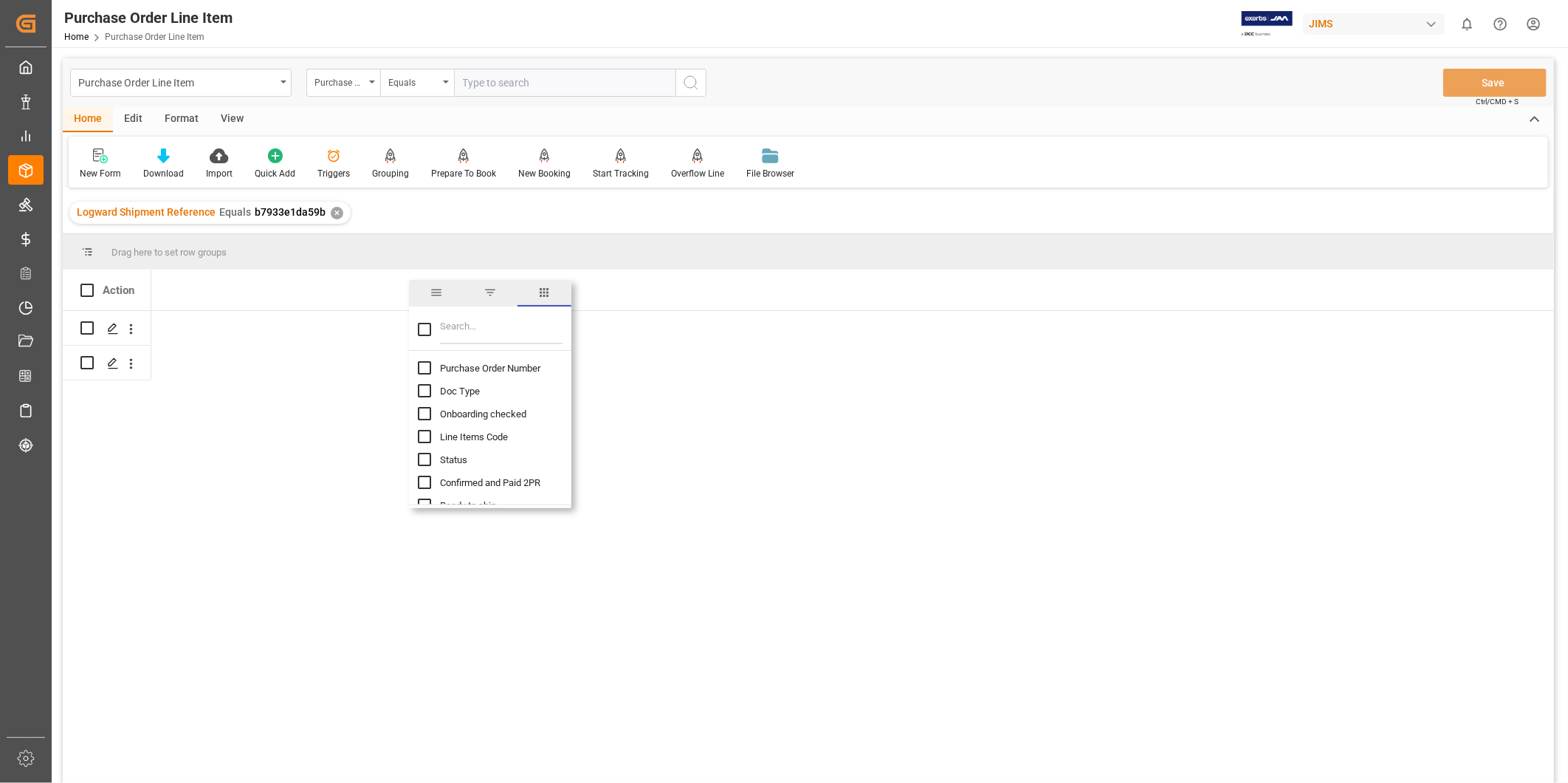
click at [450, 332] on input "Filter Columns Input" at bounding box center [500, 329] width 122 height 29
type input "inco"
click at [425, 371] on input "Incoterm Vendor Master (by the supplier) column toggle visibility (hidden)" at bounding box center [425, 367] width 13 height 13
checkbox input "true"
checkbox input "false"
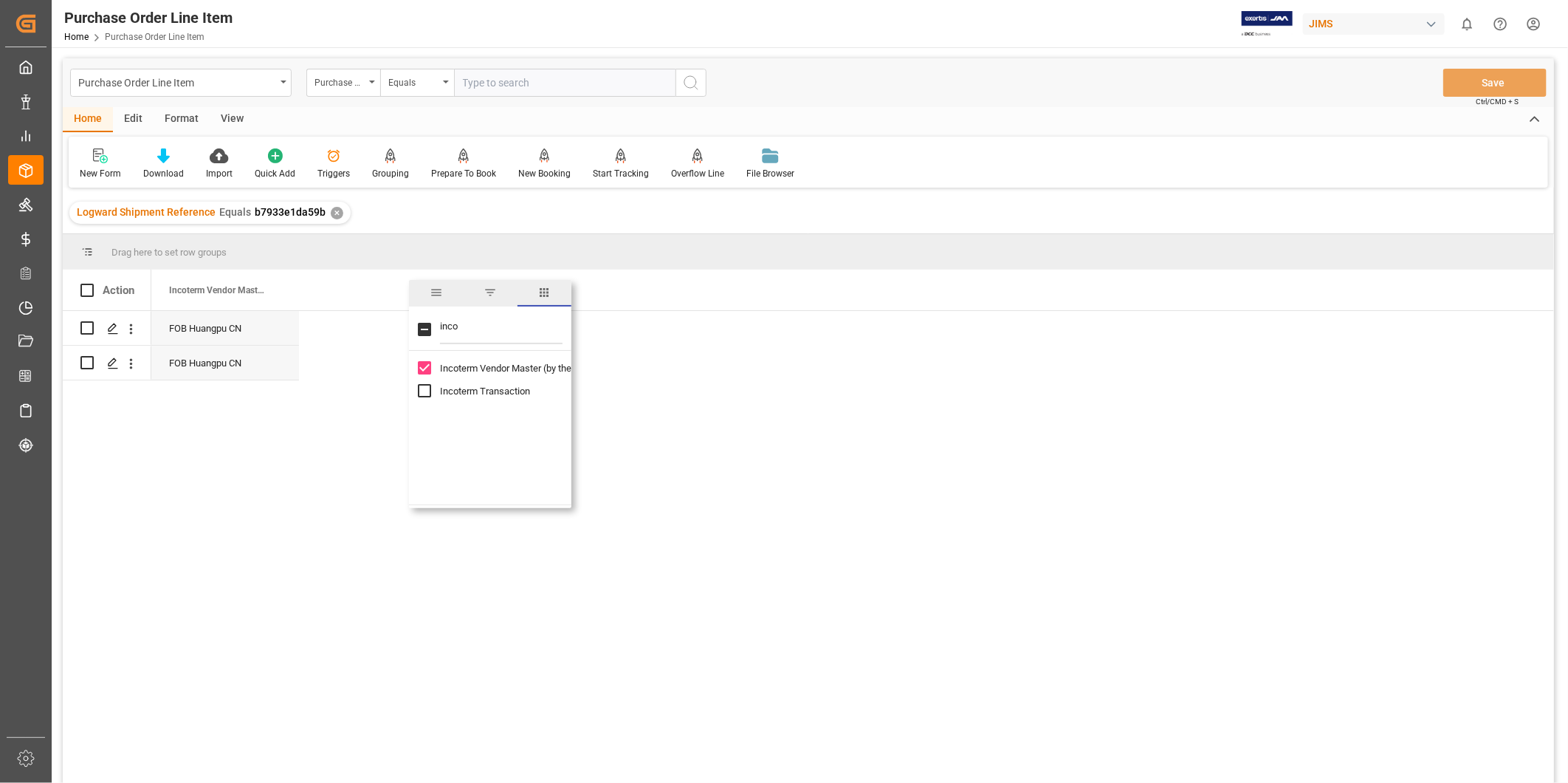
click at [426, 384] on input "Incoterm Transaction column toggle visibility (hidden)" at bounding box center [425, 391] width 13 height 13
checkbox input "true"
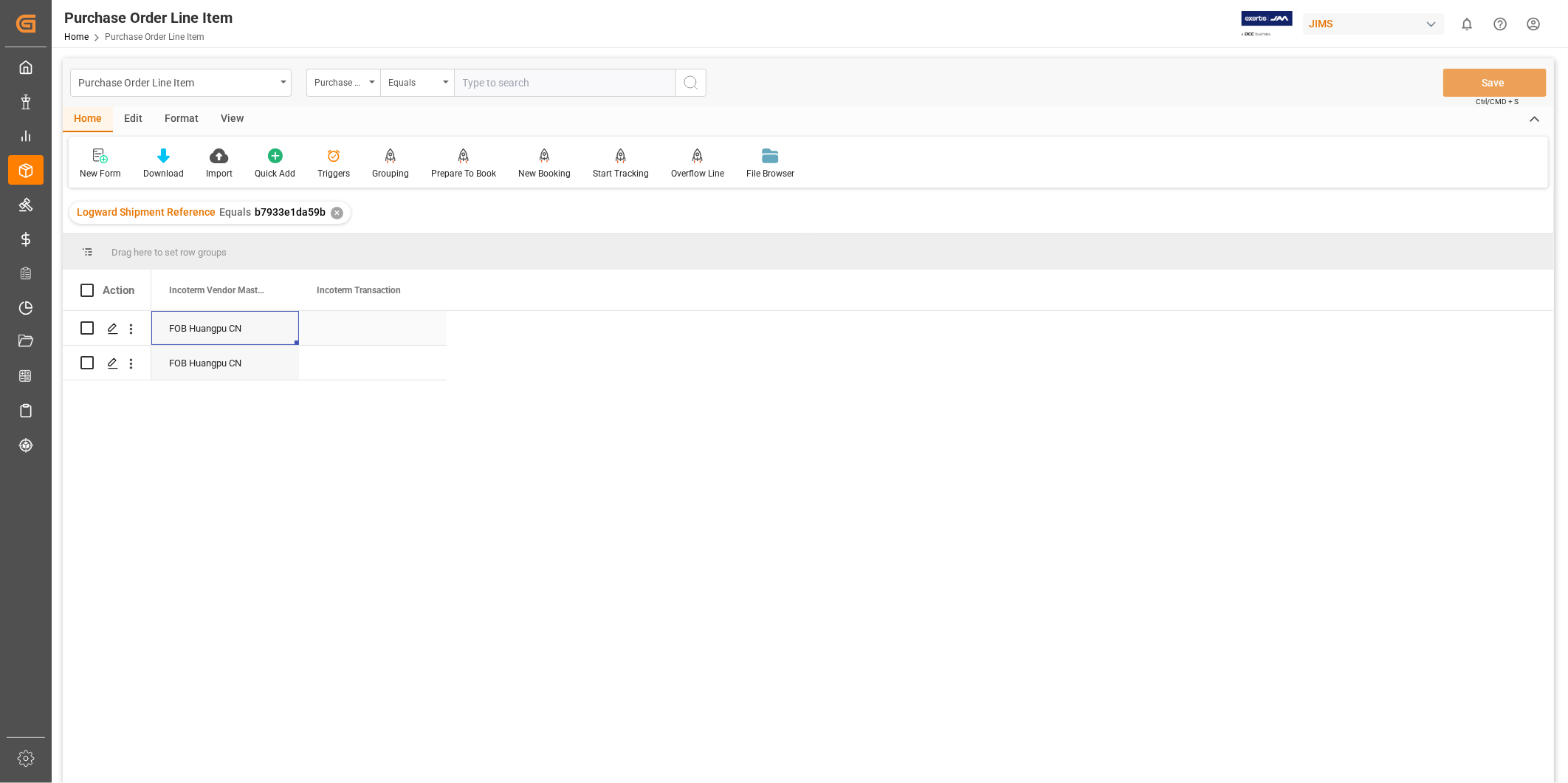
click at [293, 342] on div "FOB Huangpu CN" at bounding box center [225, 327] width 147 height 34
click at [227, 328] on div "FOB Huangpu CN" at bounding box center [225, 327] width 147 height 34
click at [367, 333] on div "Press SPACE to select this row." at bounding box center [372, 327] width 147 height 34
click at [332, 327] on div "FOB Huangpu CN" at bounding box center [372, 327] width 147 height 34
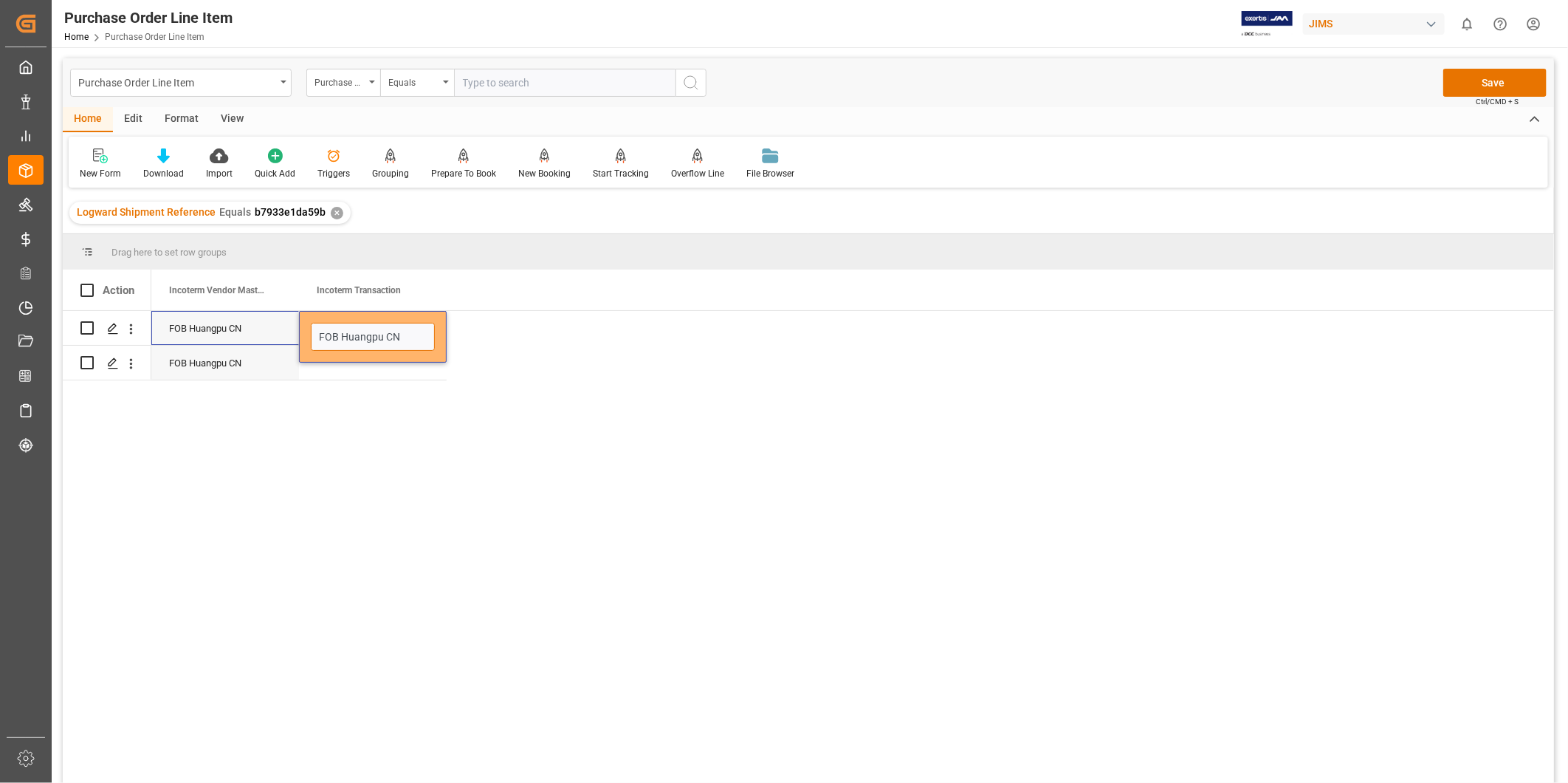
drag, startPoint x: 336, startPoint y: 333, endPoint x: 270, endPoint y: 333, distance: 66.0
click at [270, 333] on div "FOB Huangpu CN FOB Huangpu CN" at bounding box center [299, 328] width 296 height 35
type input "EXW Huangpu CN"
